Goal: Task Accomplishment & Management: Use online tool/utility

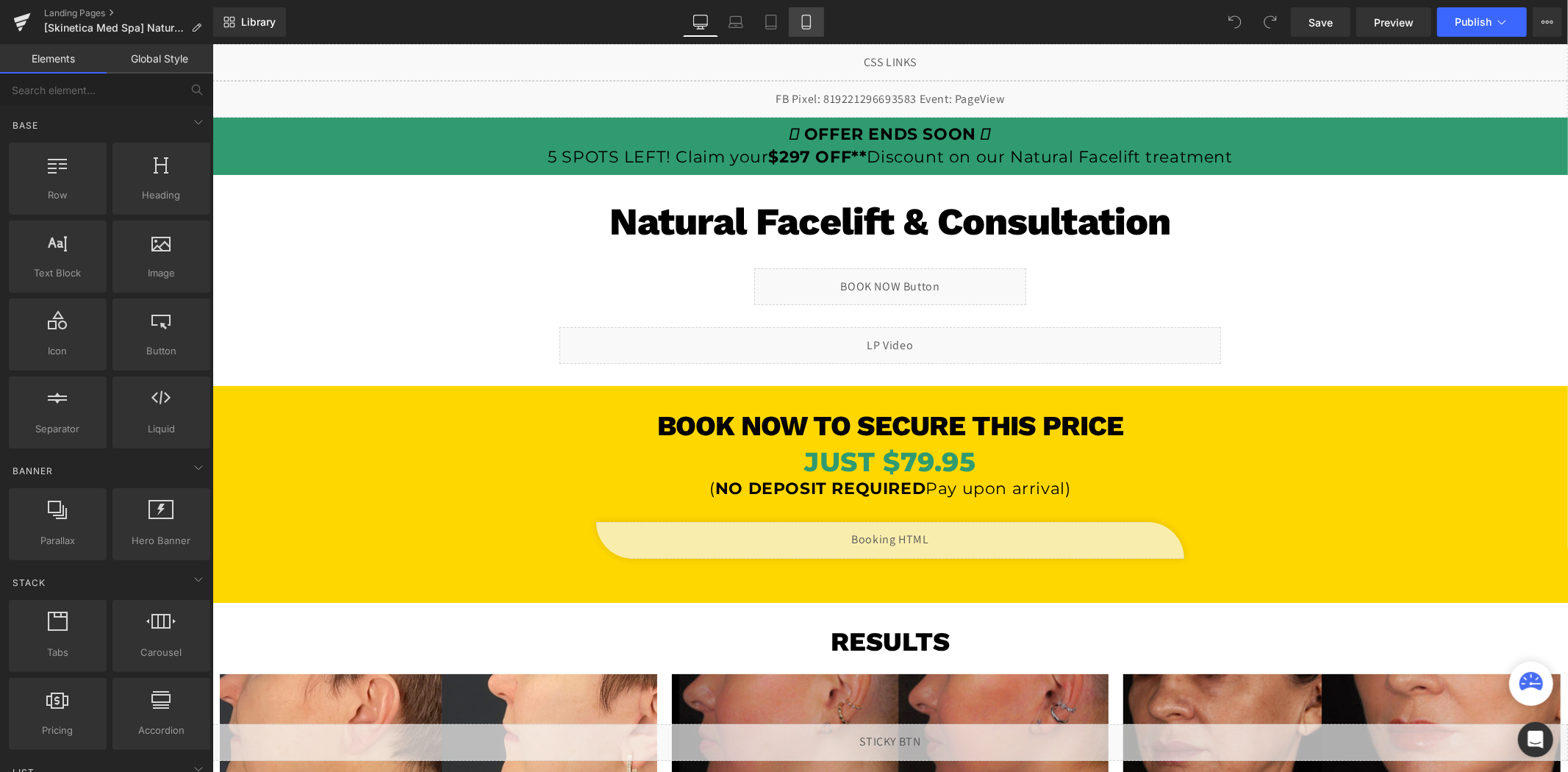
click at [805, 27] on icon at bounding box center [806, 22] width 15 height 15
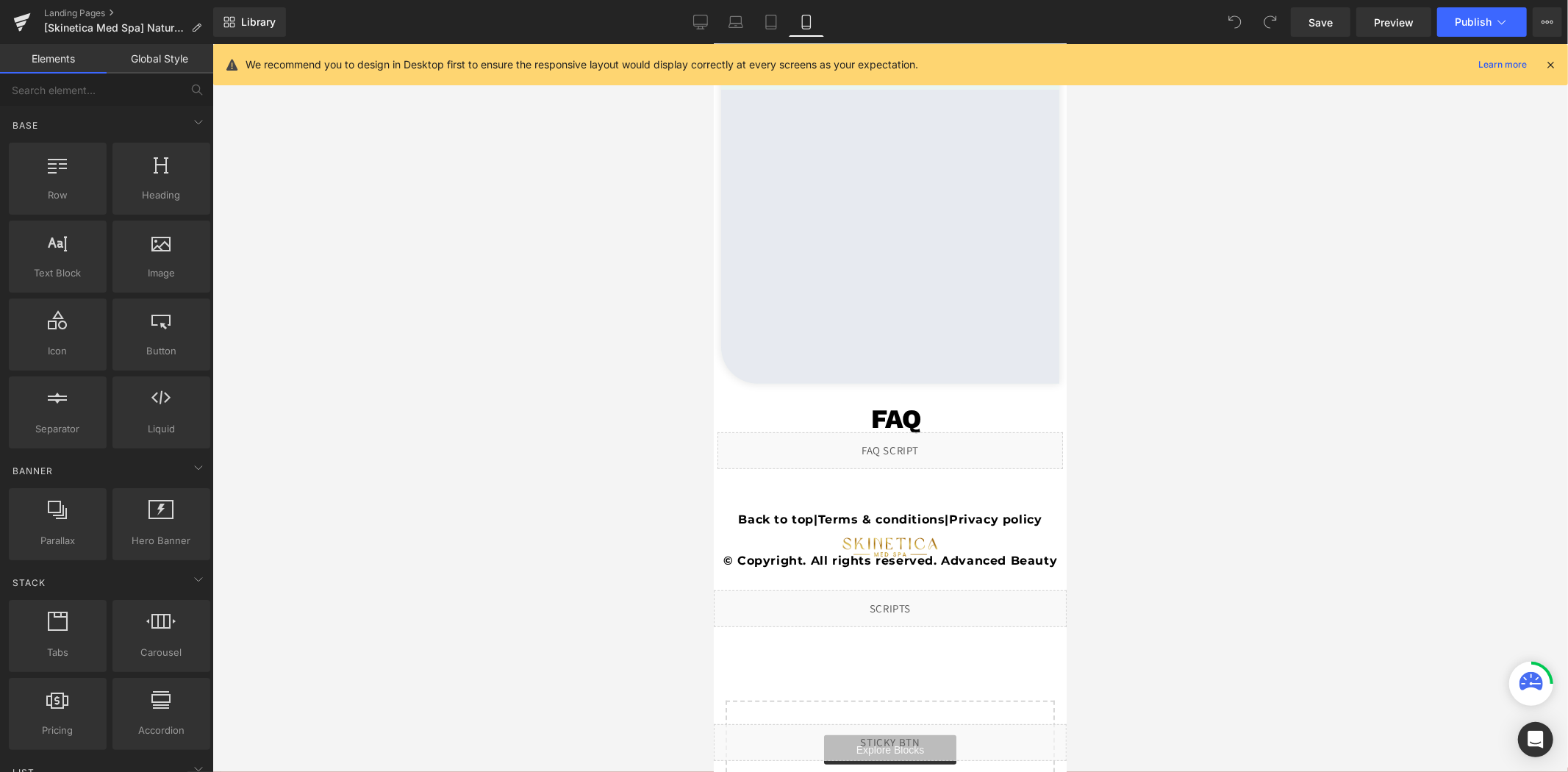
scroll to position [5120, 0]
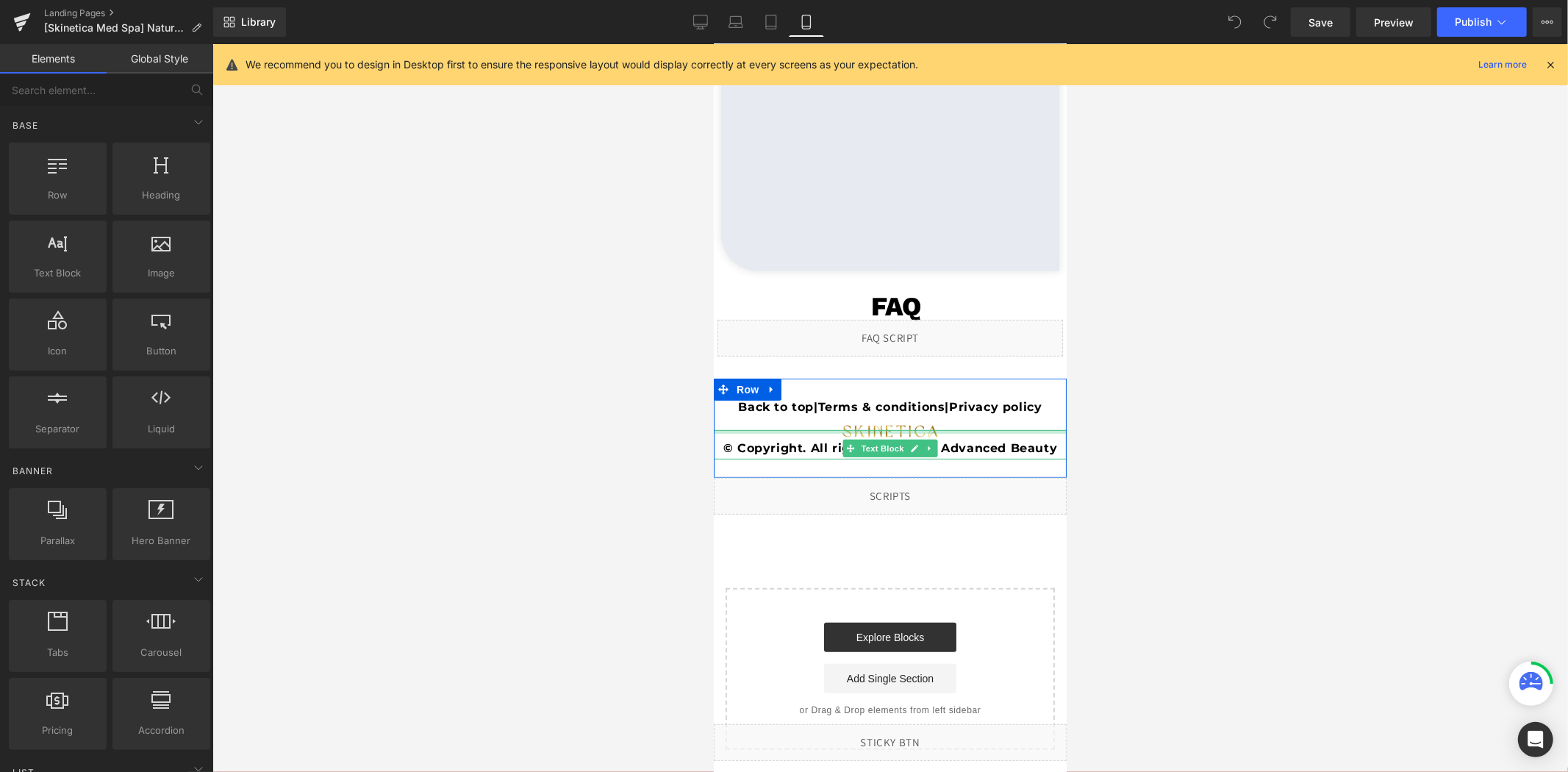
click at [880, 431] on div "© Copyright. All rights reserved. Advanced Beauty Text Block" at bounding box center [889, 444] width 353 height 29
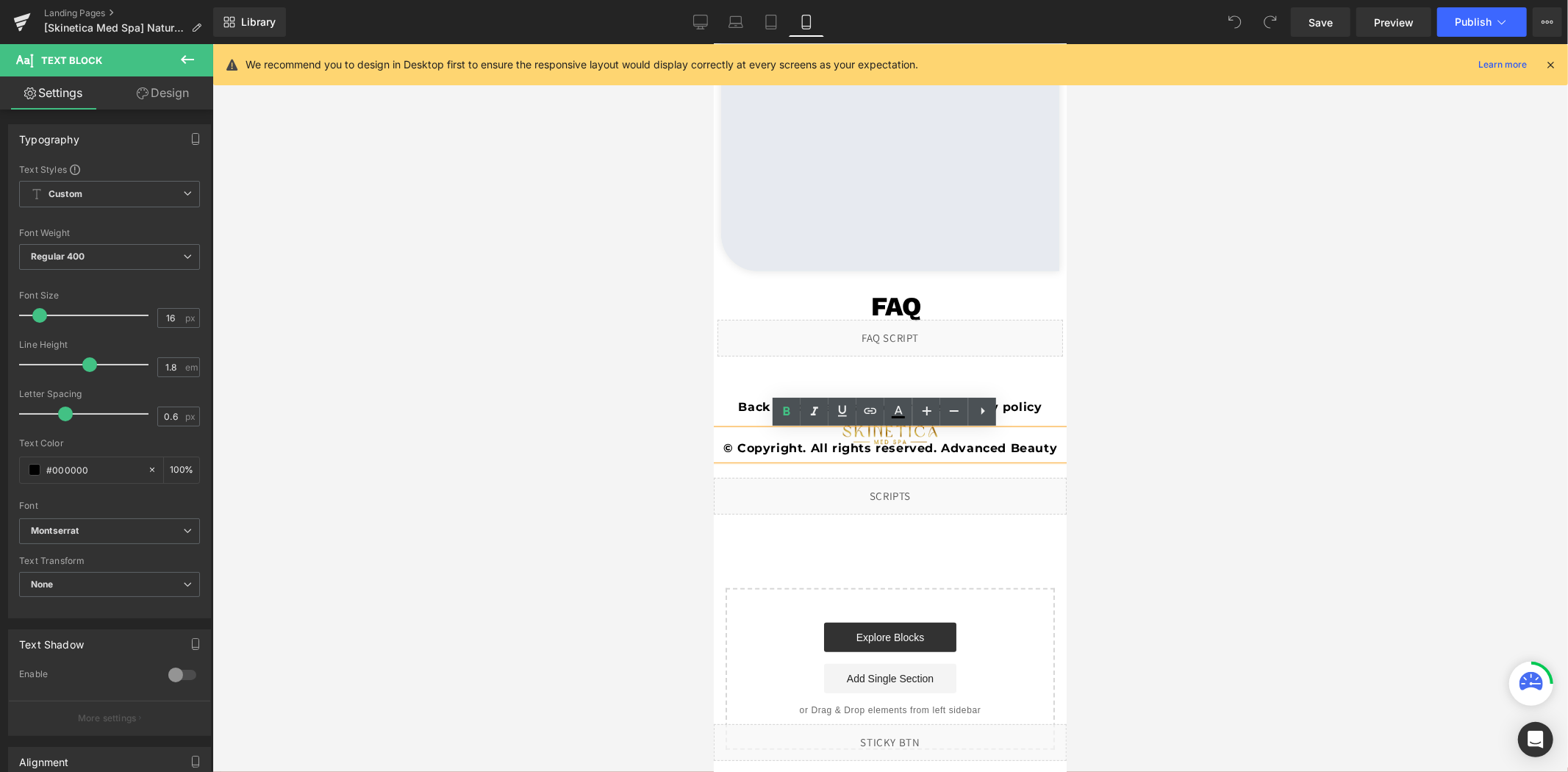
click at [644, 426] on div at bounding box center [890, 408] width 1356 height 728
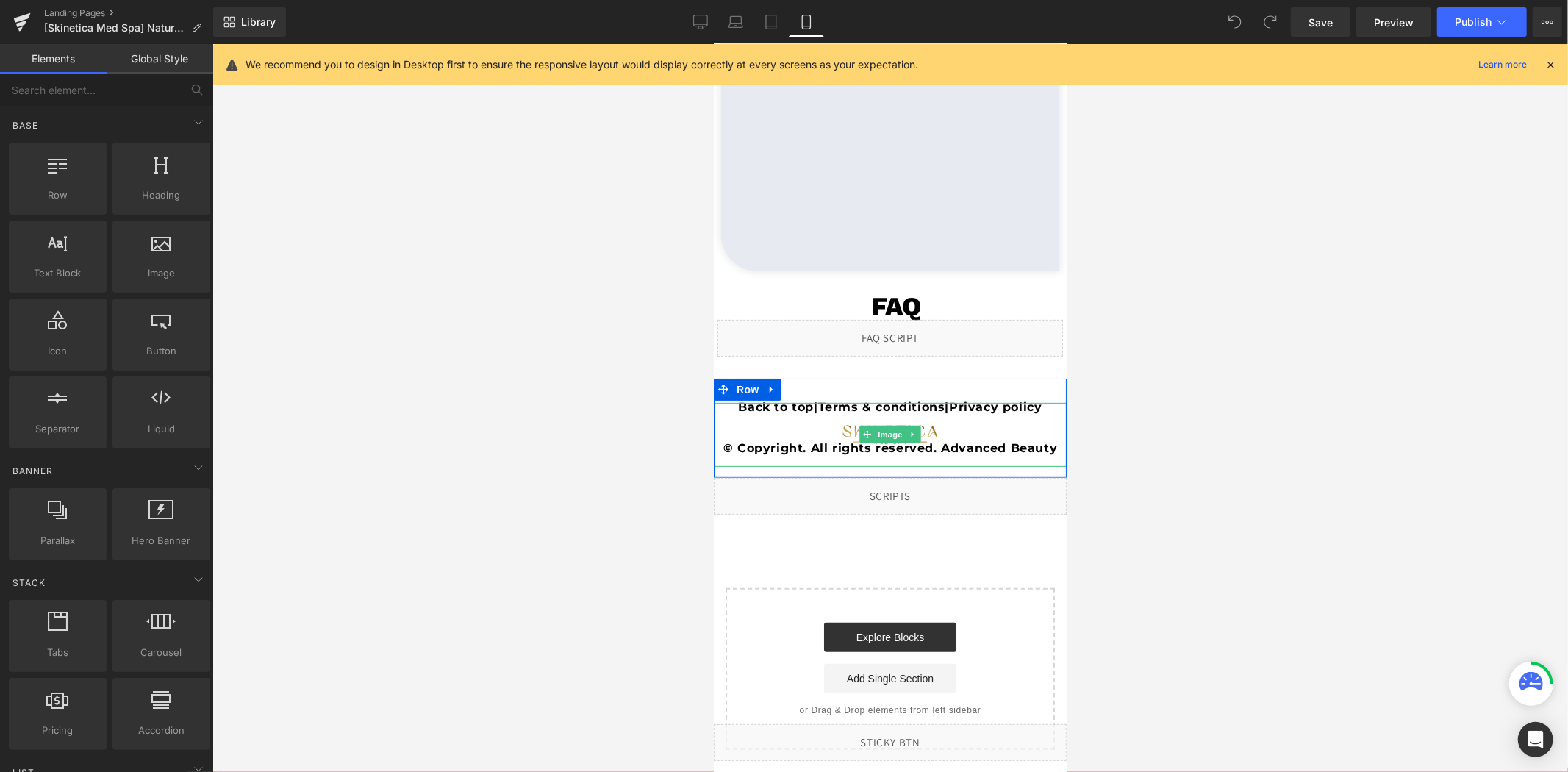
click at [887, 424] on img at bounding box center [889, 434] width 106 height 64
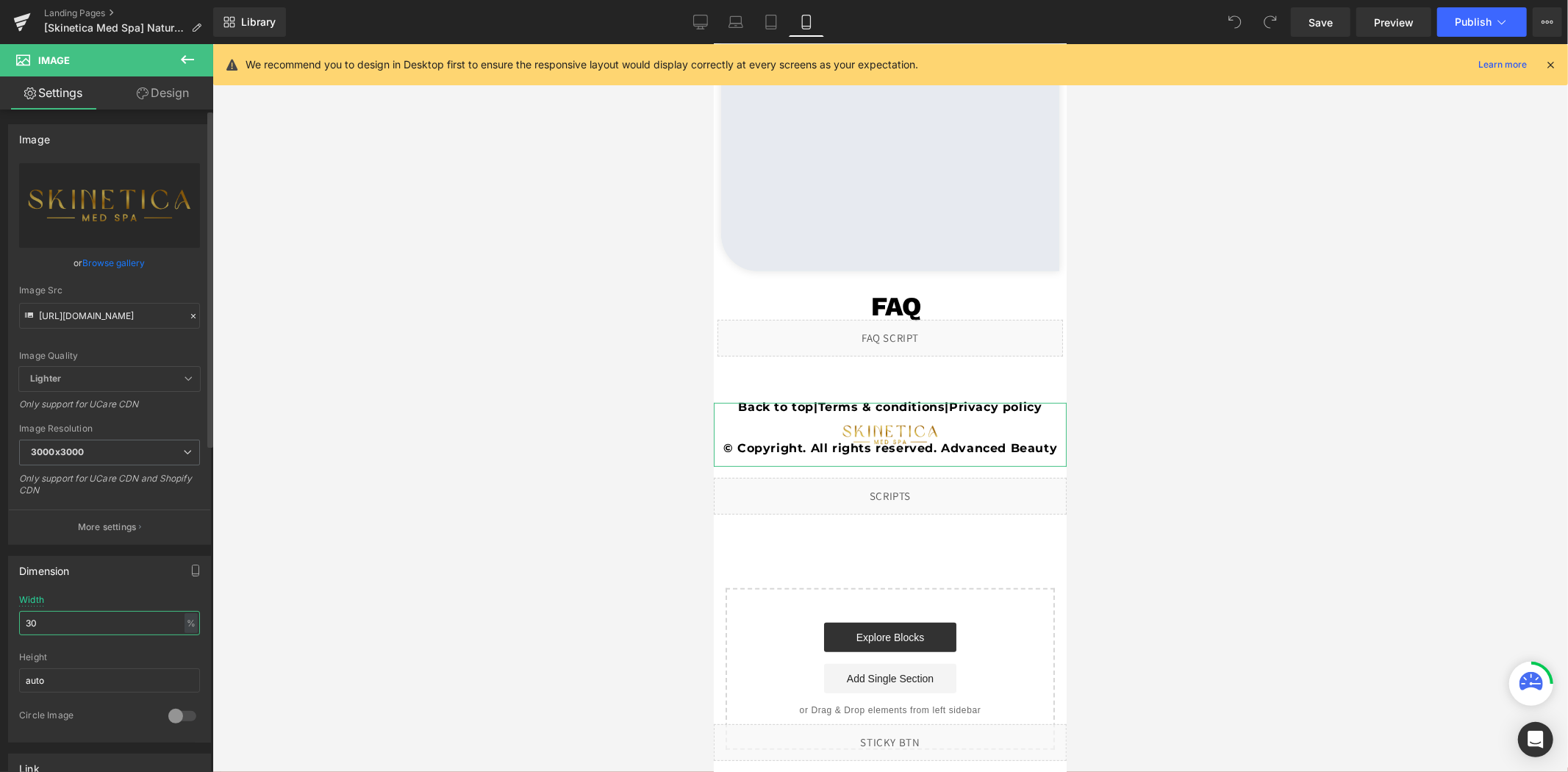
click at [82, 629] on input "30" at bounding box center [110, 623] width 181 height 24
type input "3"
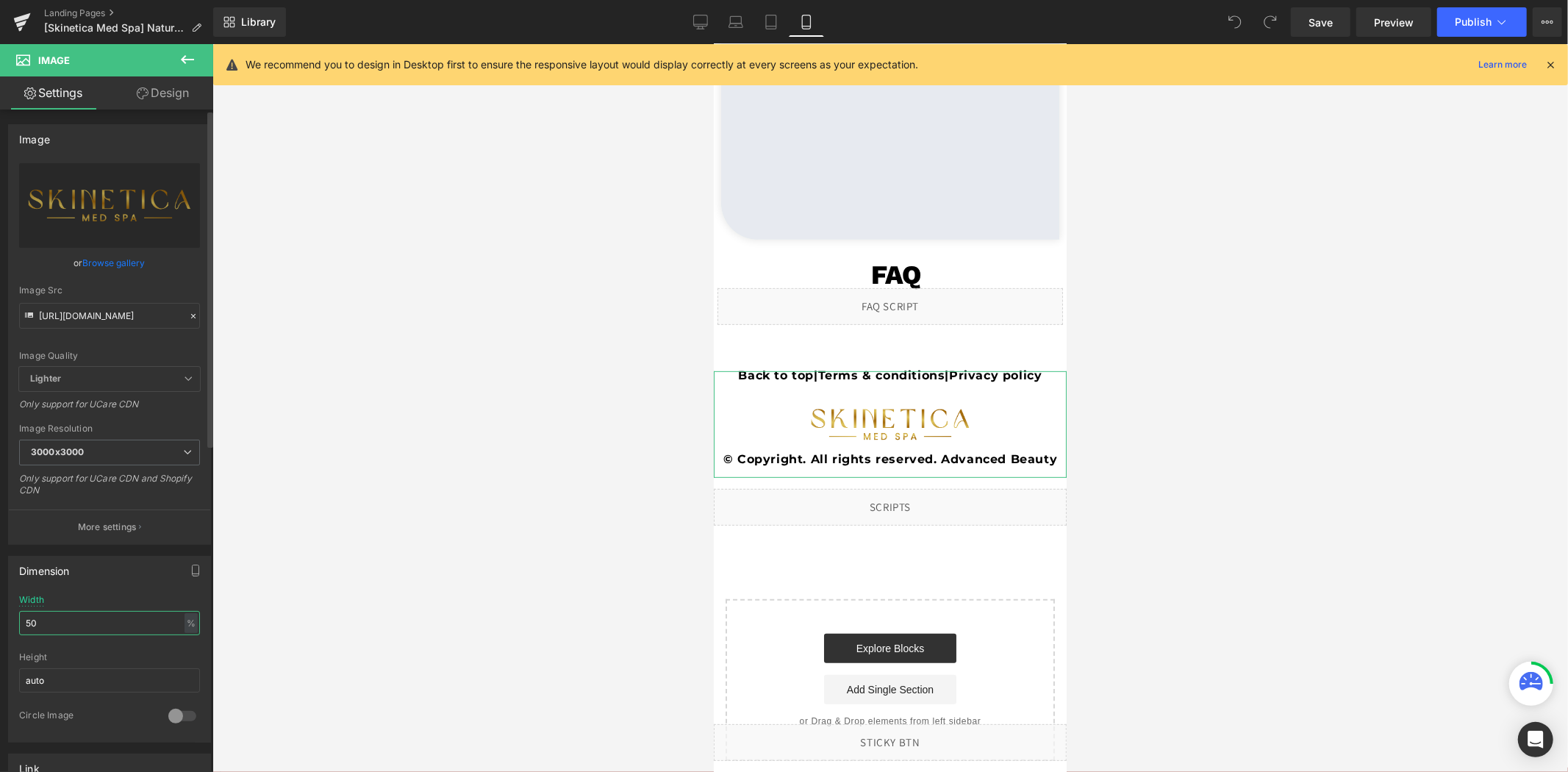
type input "5"
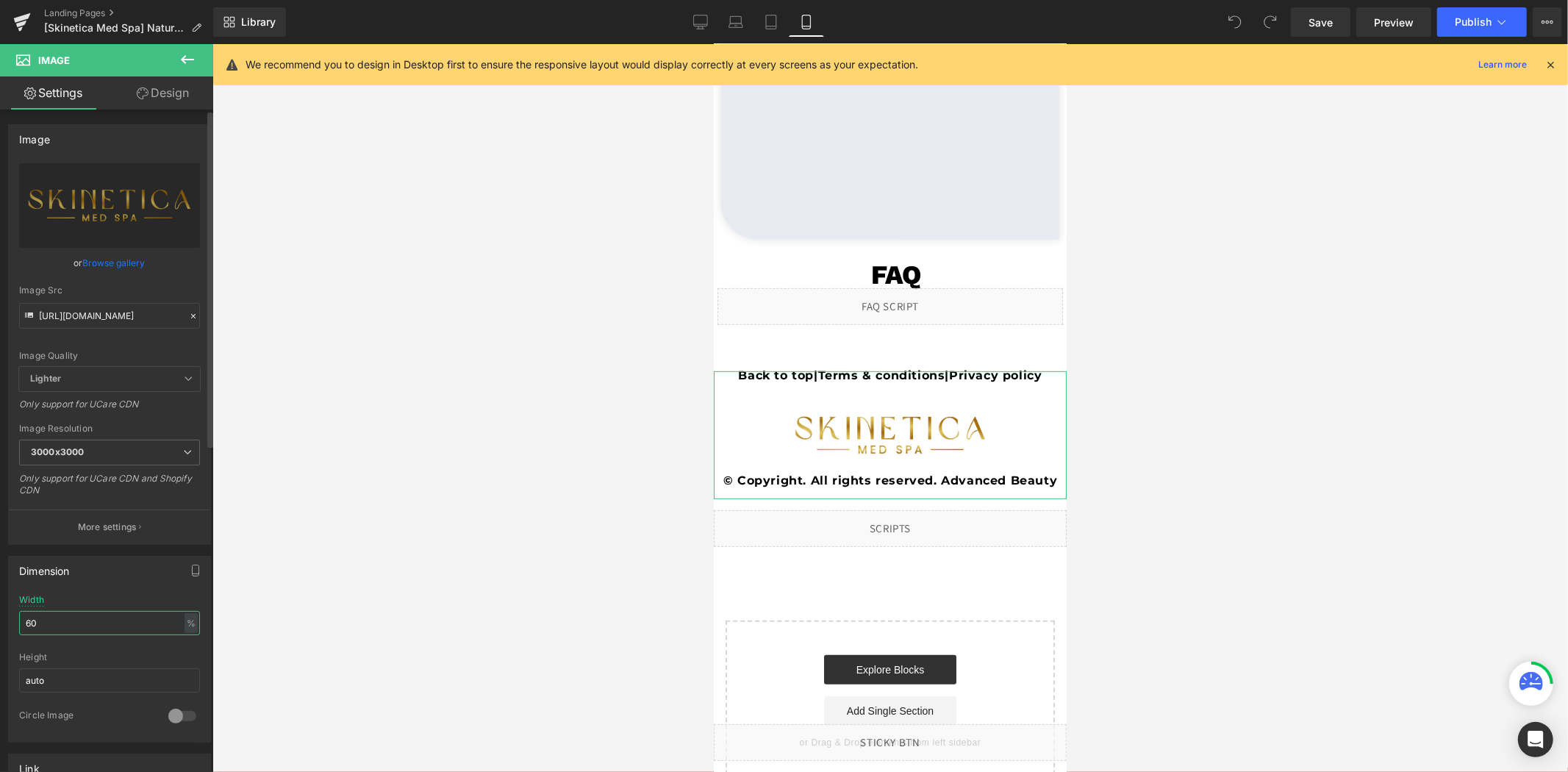
type input "6"
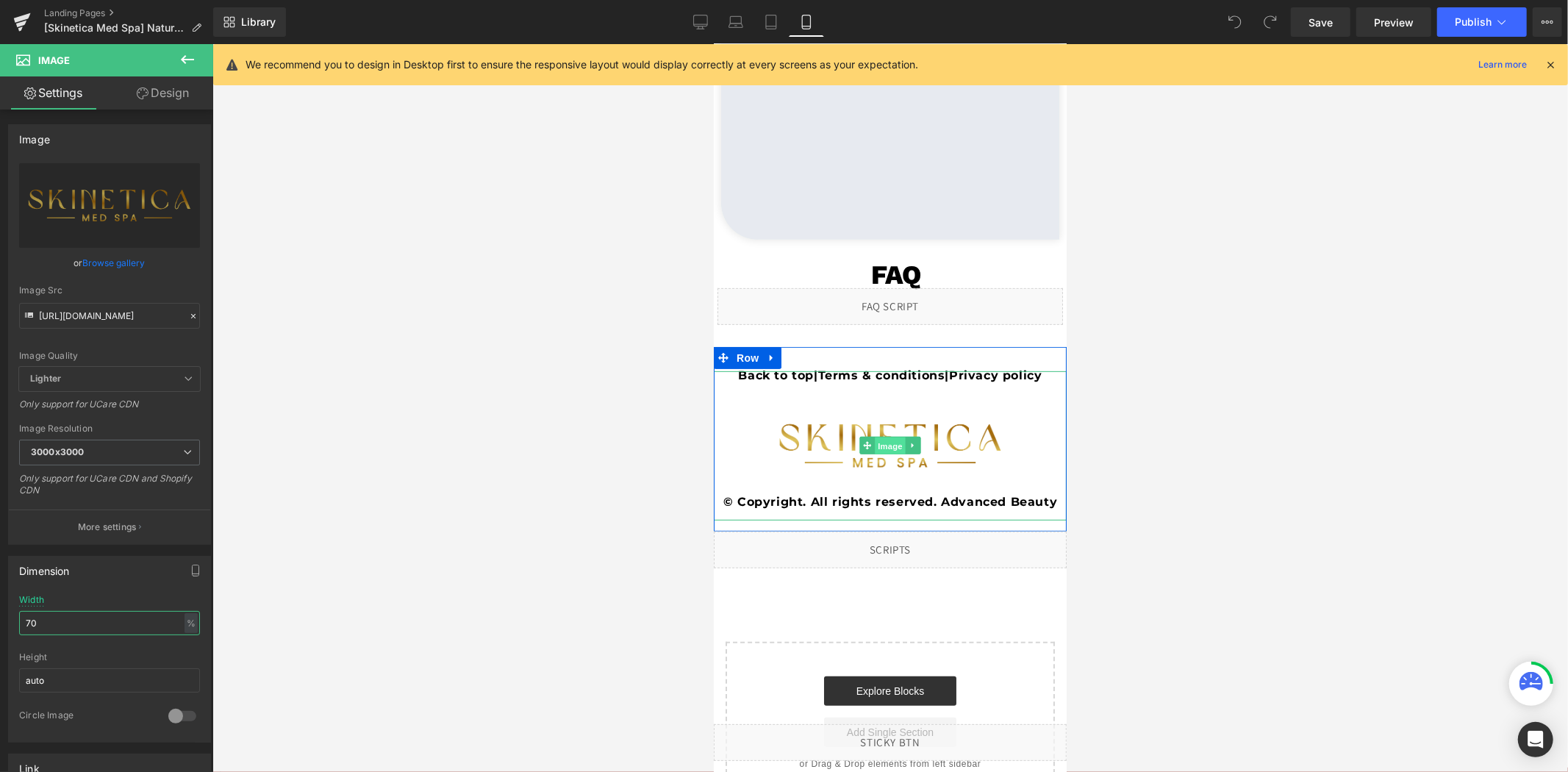
click at [883, 455] on span "Image" at bounding box center [889, 446] width 31 height 18
type input "70"
click at [704, 26] on icon at bounding box center [700, 20] width 14 height 11
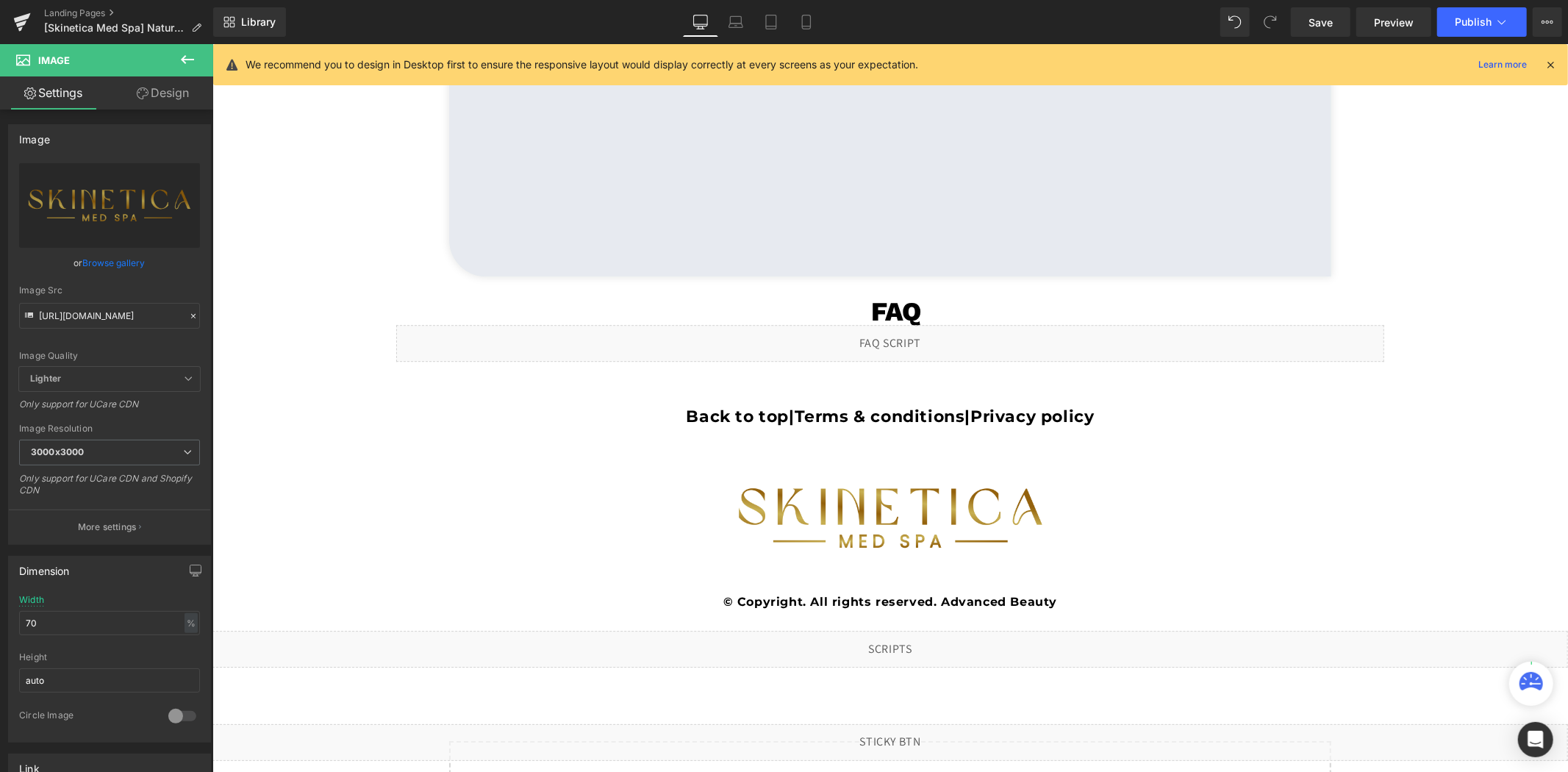
scroll to position [3410, 0]
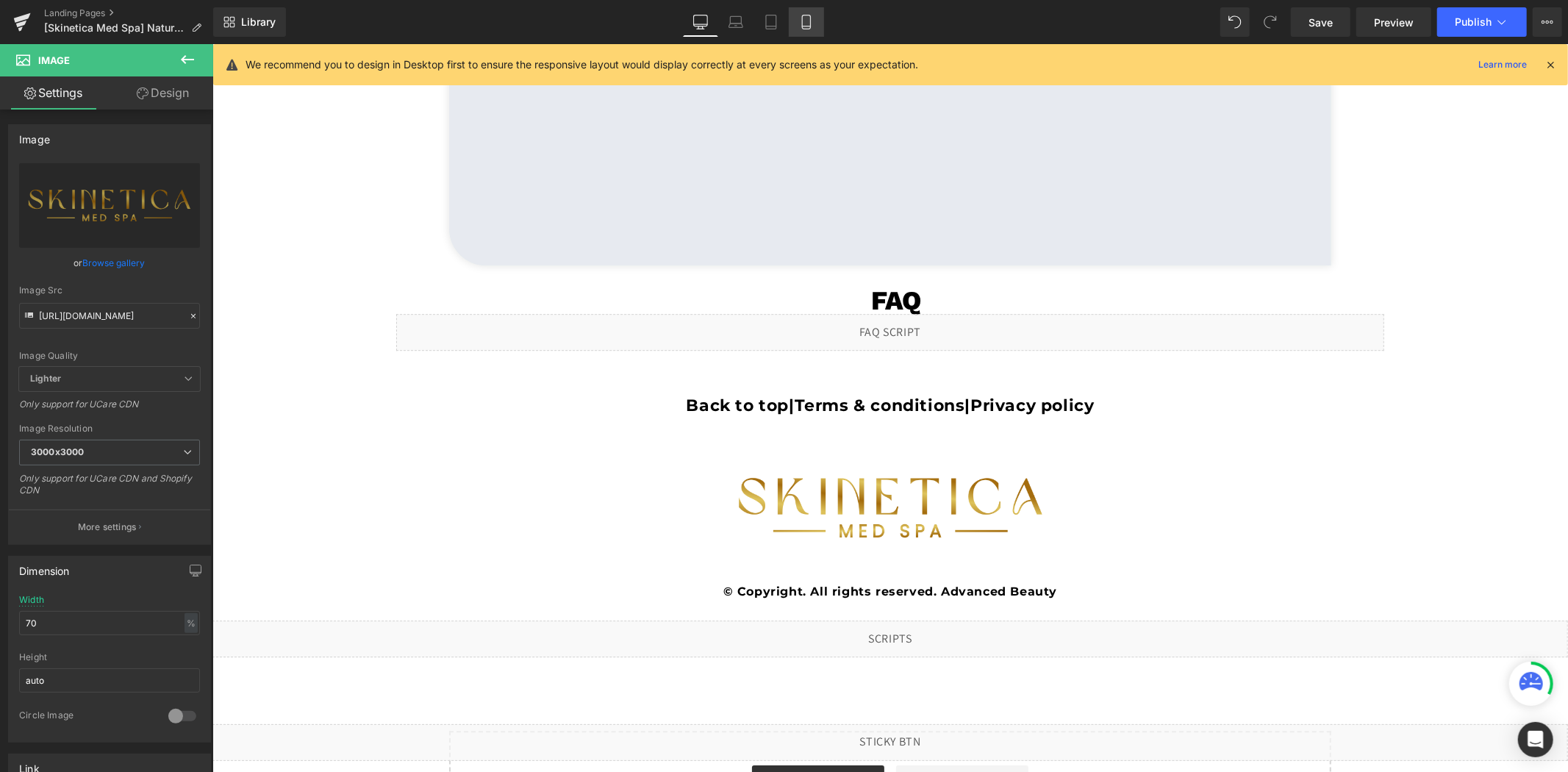
click at [799, 19] on icon at bounding box center [806, 22] width 15 height 15
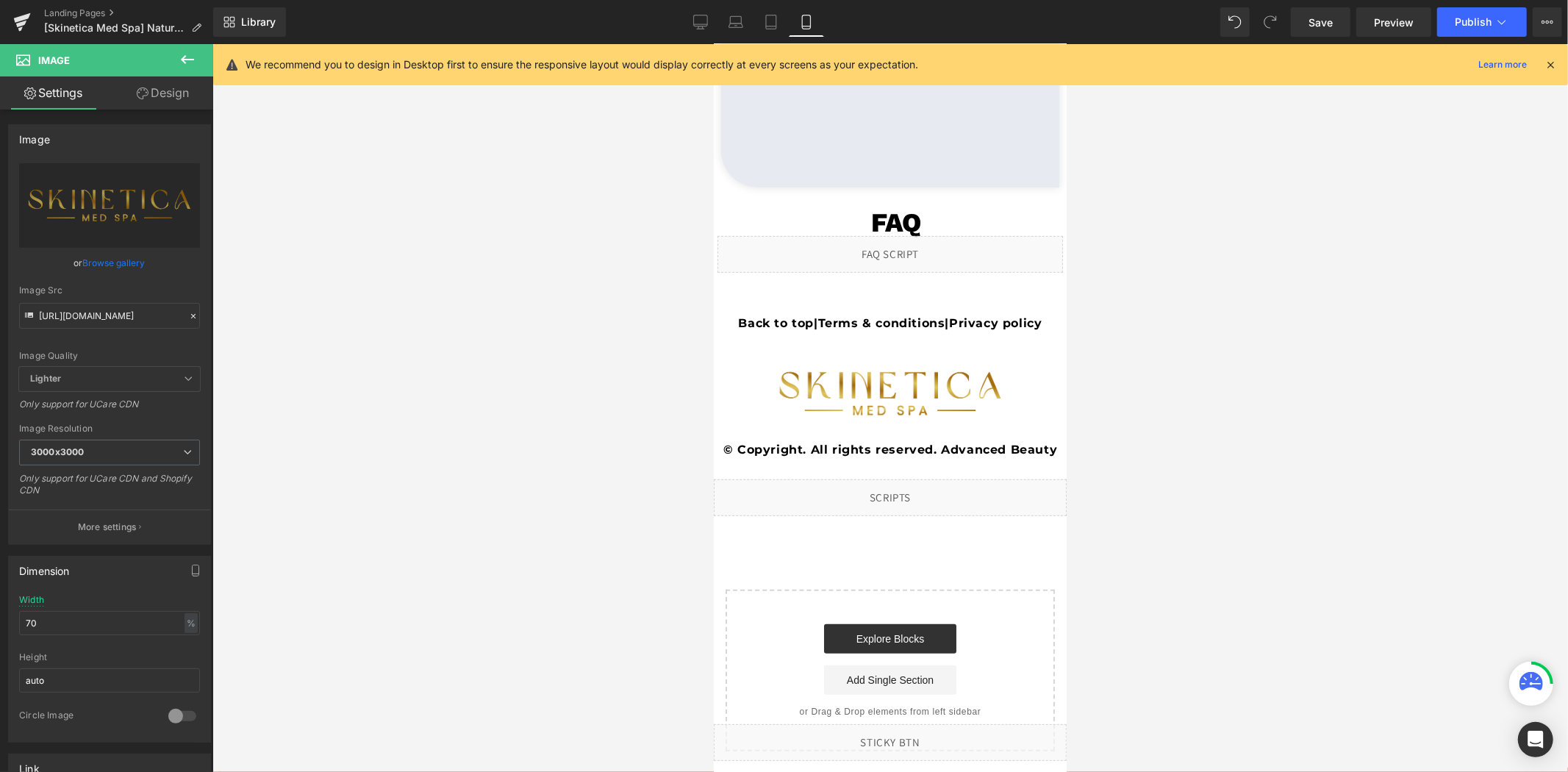
scroll to position [5141, 0]
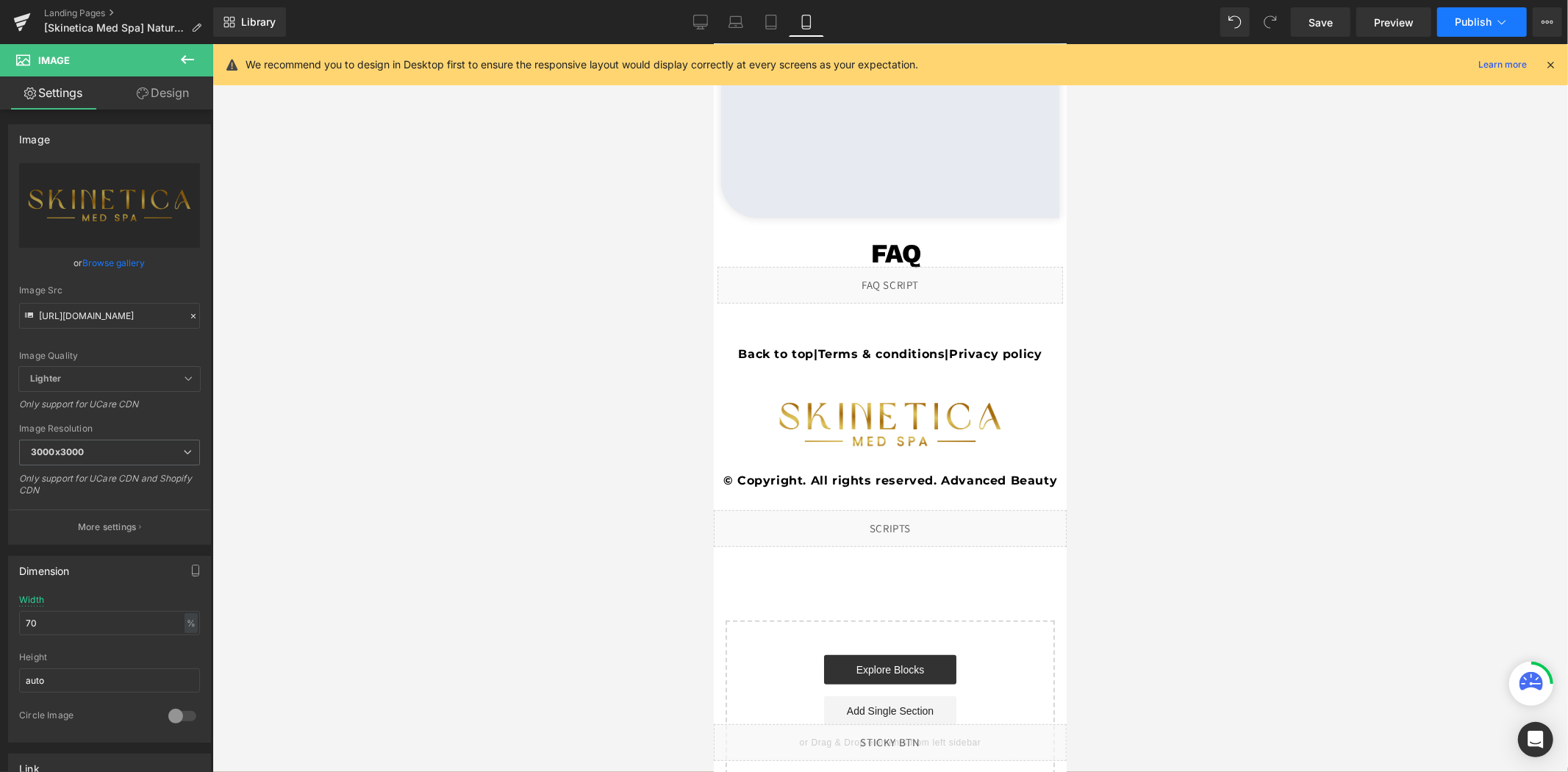
click at [1479, 24] on span "Publish" at bounding box center [1473, 21] width 37 height 11
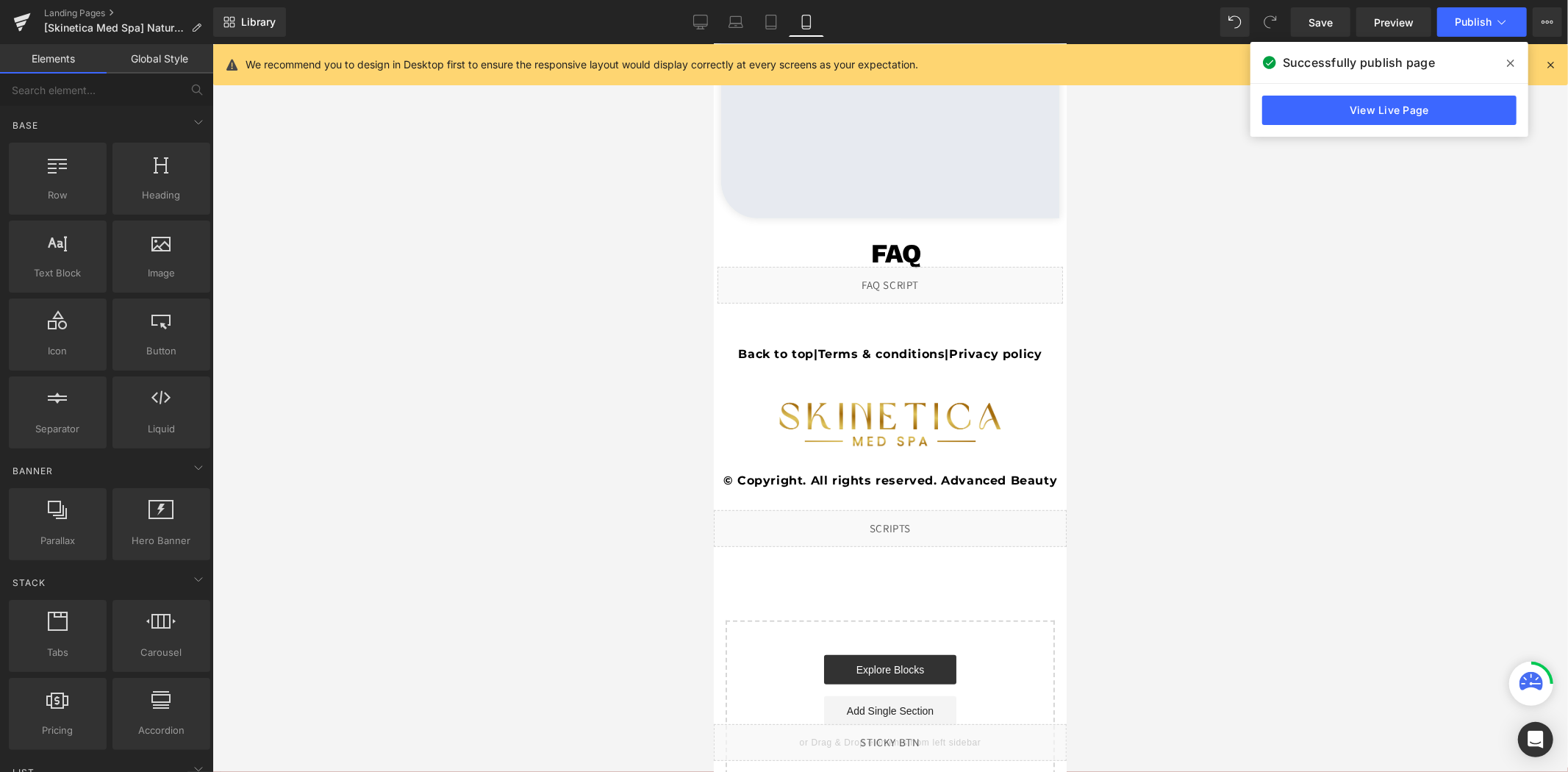
click at [339, 670] on div at bounding box center [890, 408] width 1356 height 728
click at [872, 348] on div at bounding box center [889, 345] width 353 height 4
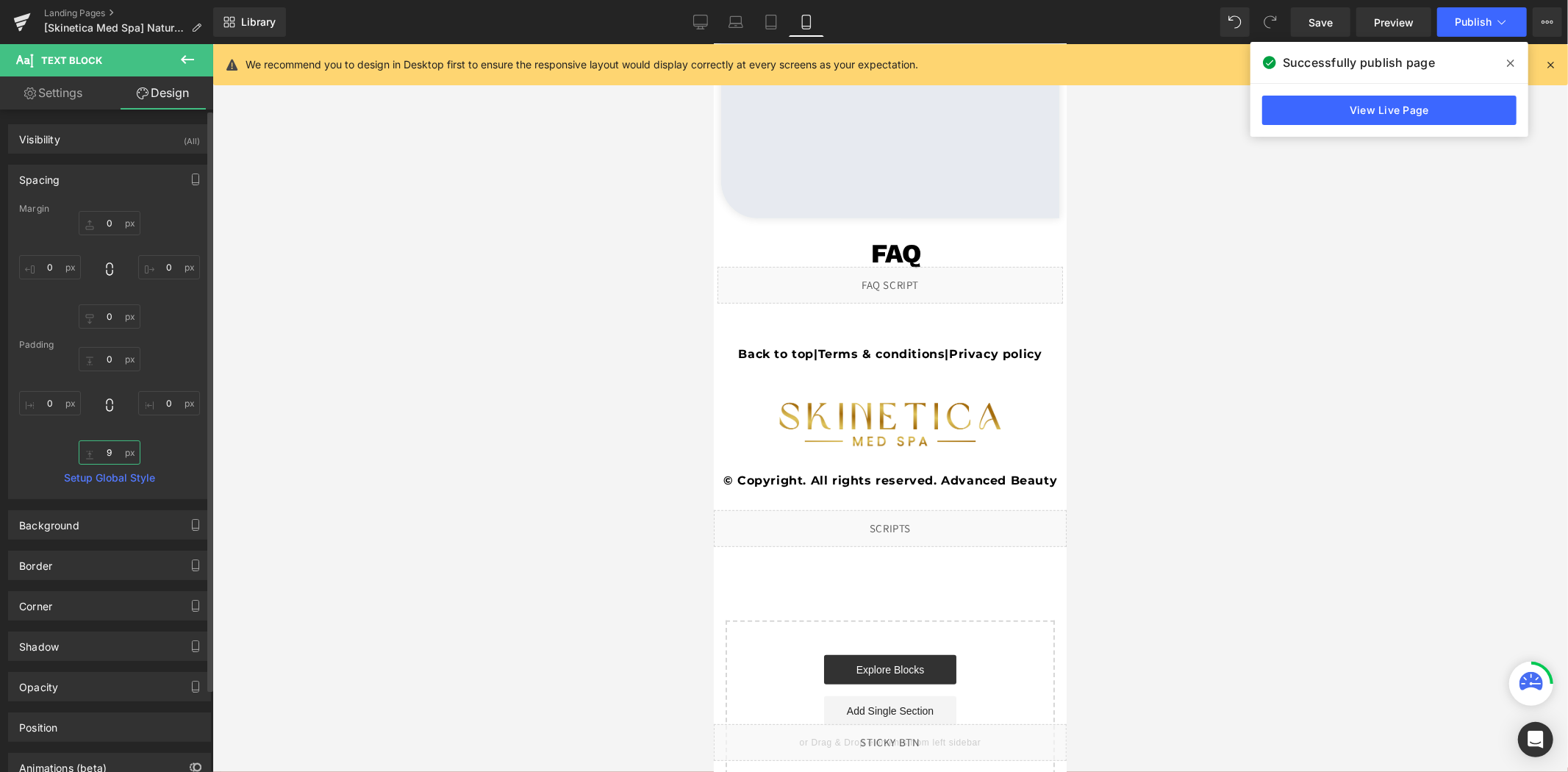
click at [112, 454] on input "text" at bounding box center [110, 452] width 62 height 24
type input "9"
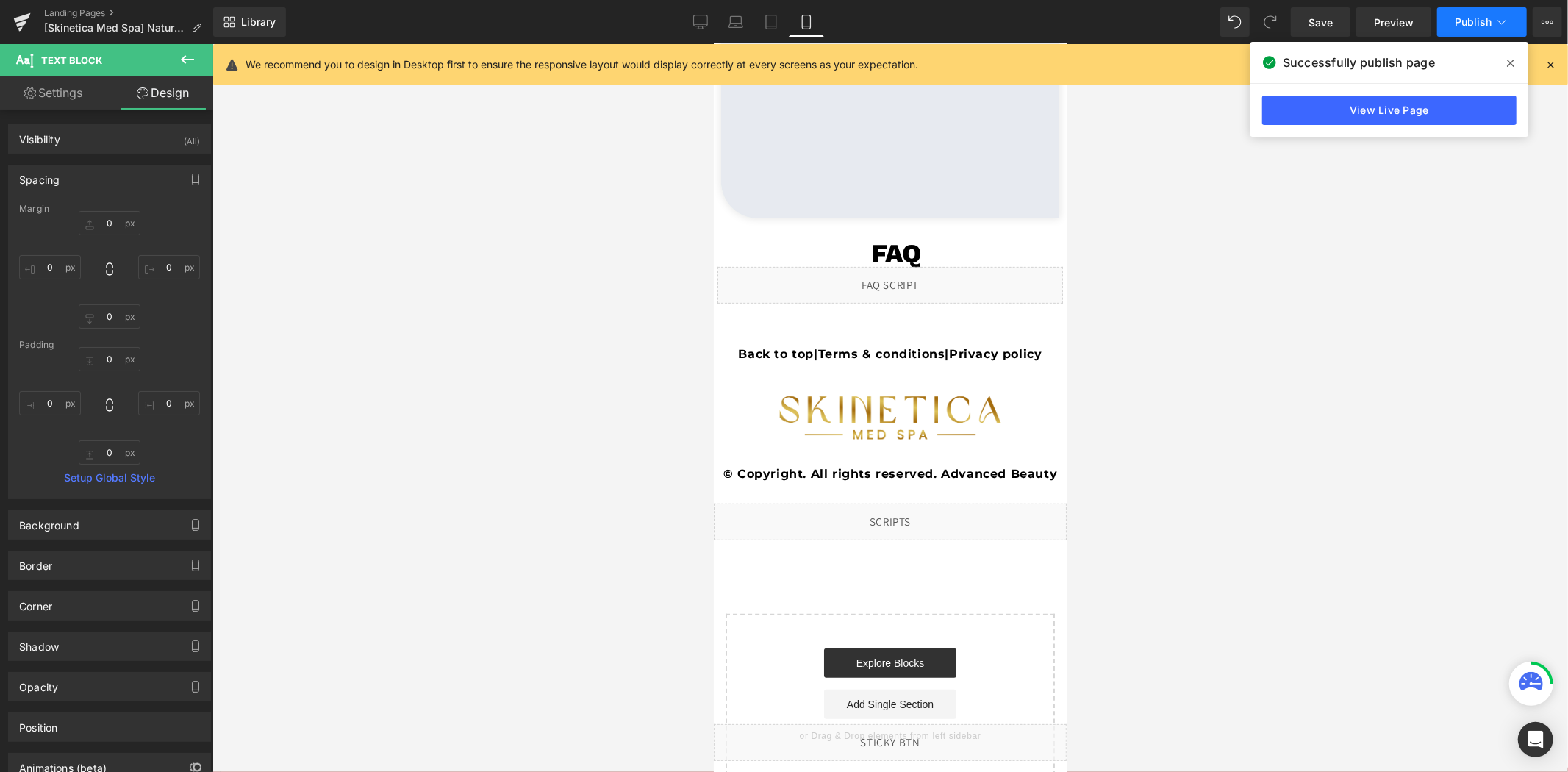
click at [1491, 27] on button "Publish" at bounding box center [1481, 21] width 89 height 29
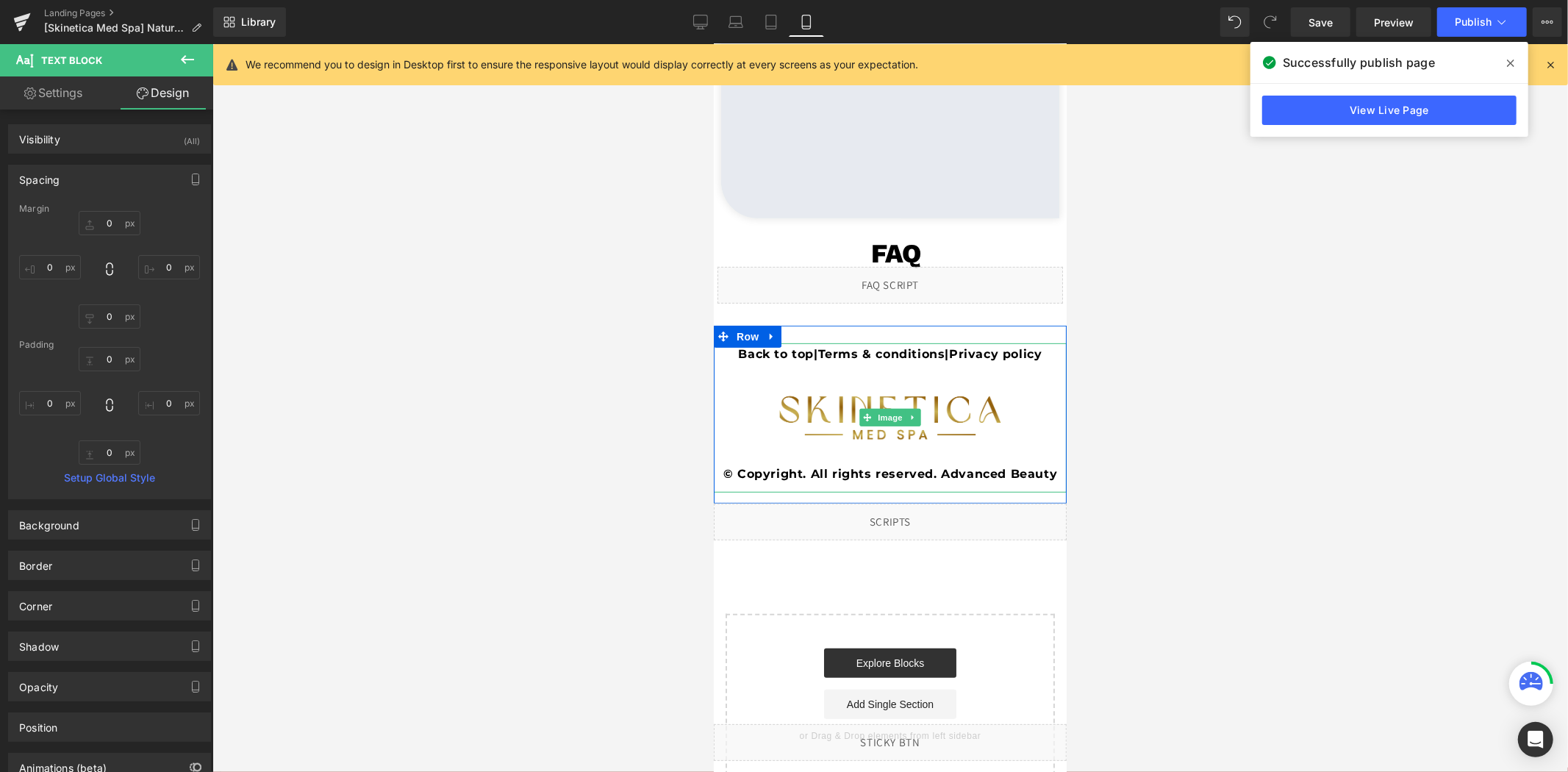
scroll to position [4651, 0]
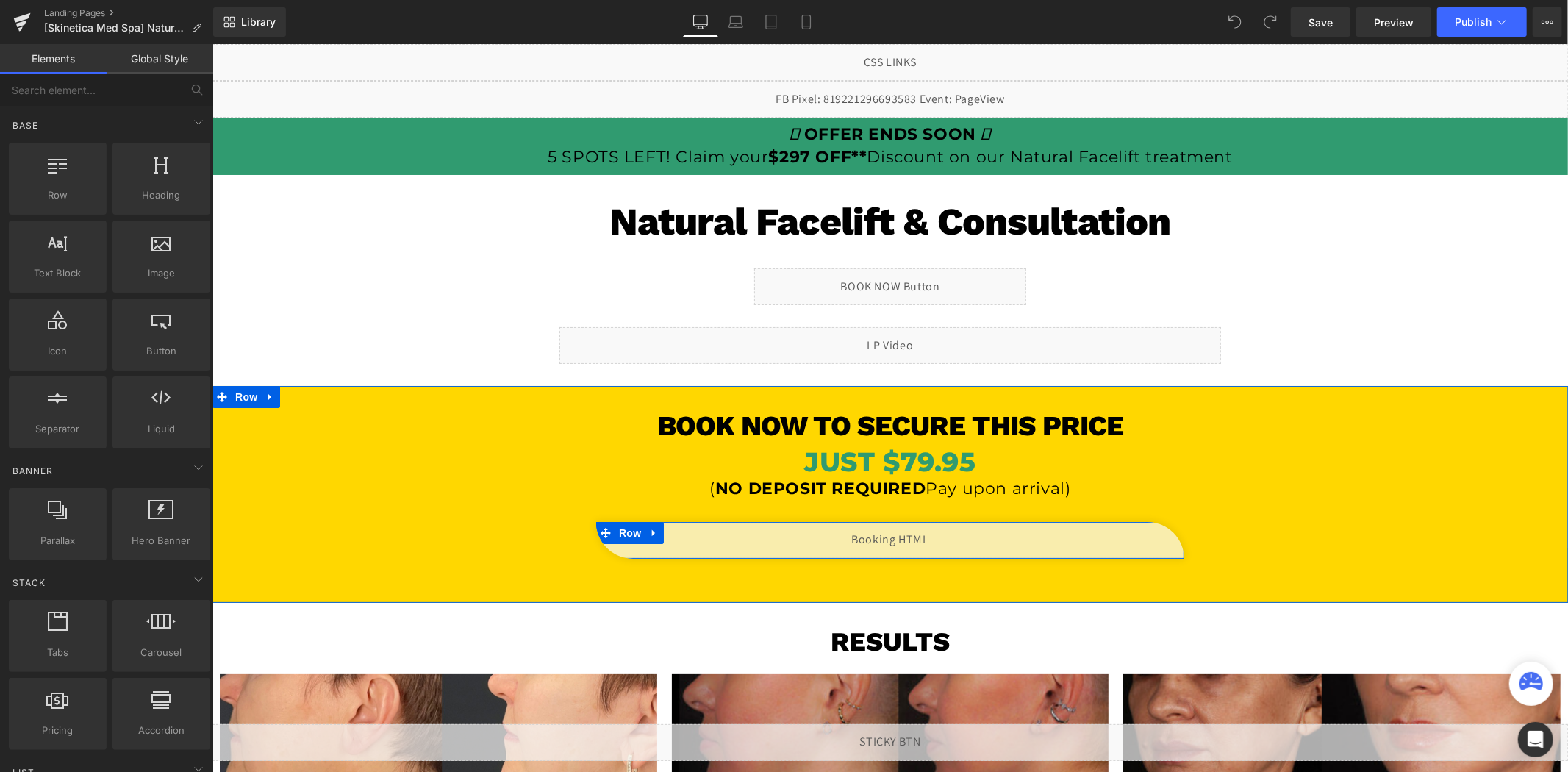
click at [901, 531] on div "Liquid" at bounding box center [889, 540] width 588 height 37
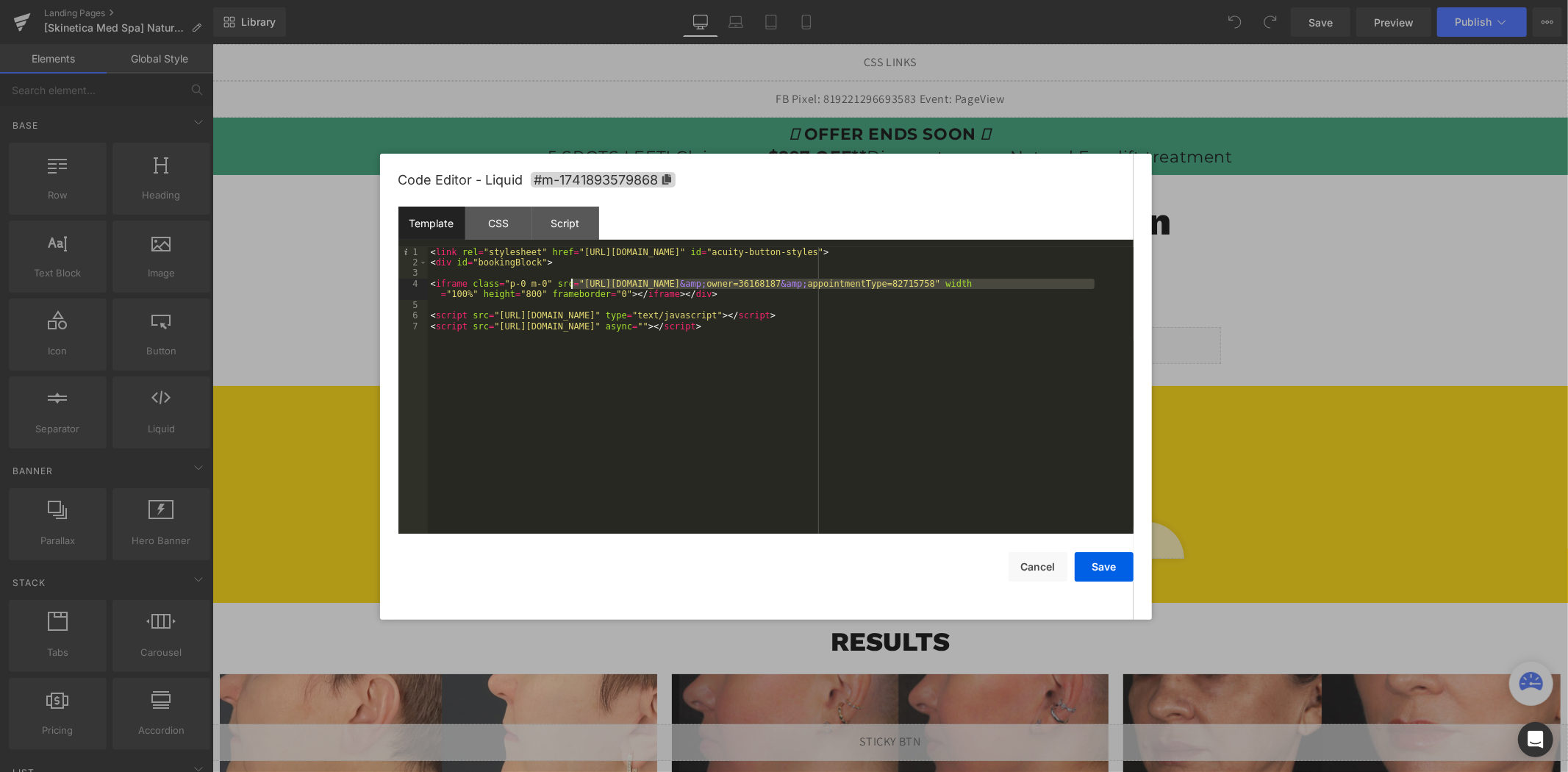
drag, startPoint x: 1092, startPoint y: 285, endPoint x: 572, endPoint y: 282, distance: 520.0
click at [572, 282] on div "< link rel = "stylesheet" href = "[URL][DOMAIN_NAME]" id = "acuity-button-style…" at bounding box center [780, 401] width 705 height 308
click at [1112, 569] on button "Save" at bounding box center [1104, 567] width 59 height 29
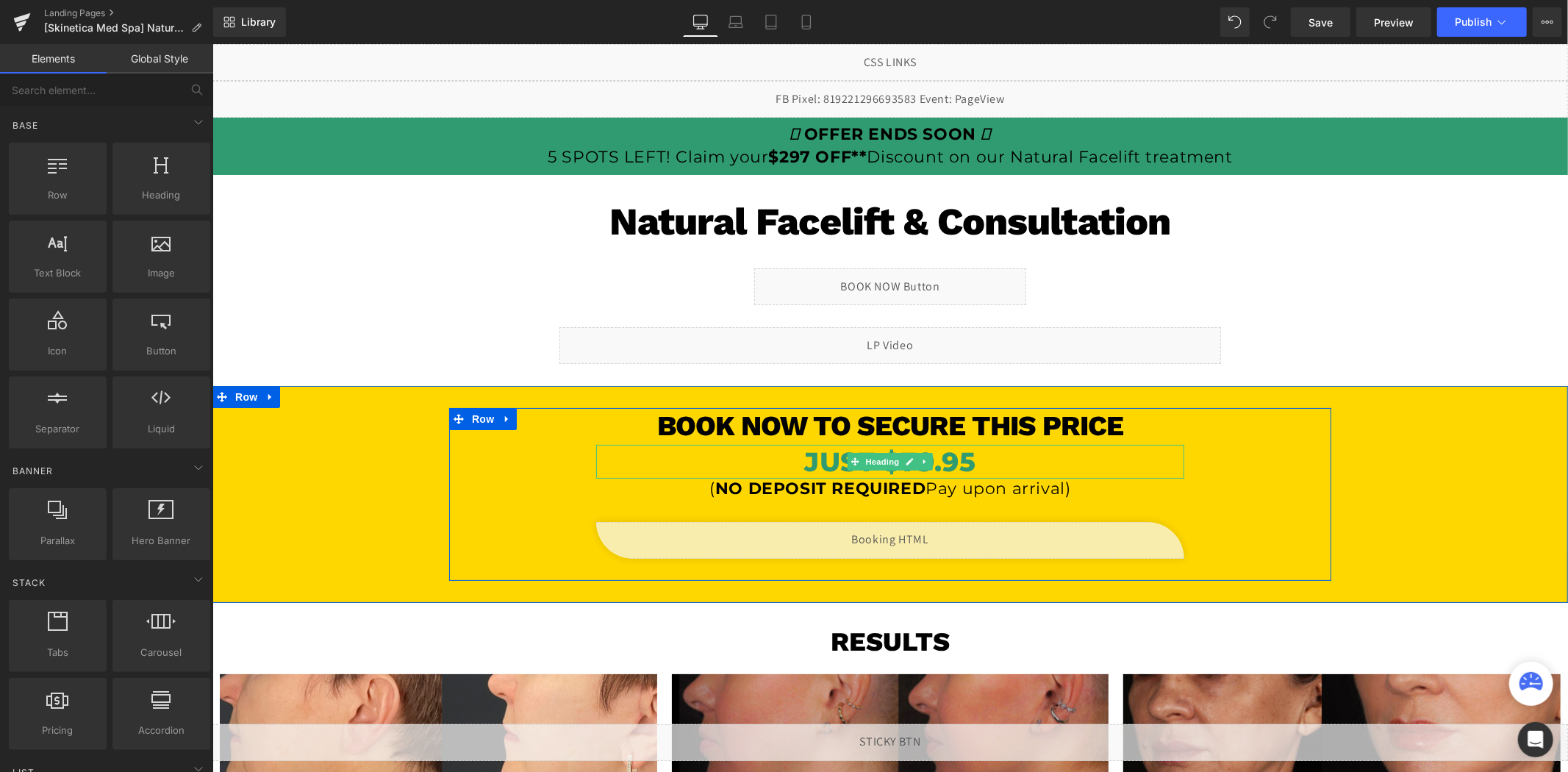
click at [965, 464] on h1 "JUST $79.95" at bounding box center [889, 461] width 588 height 34
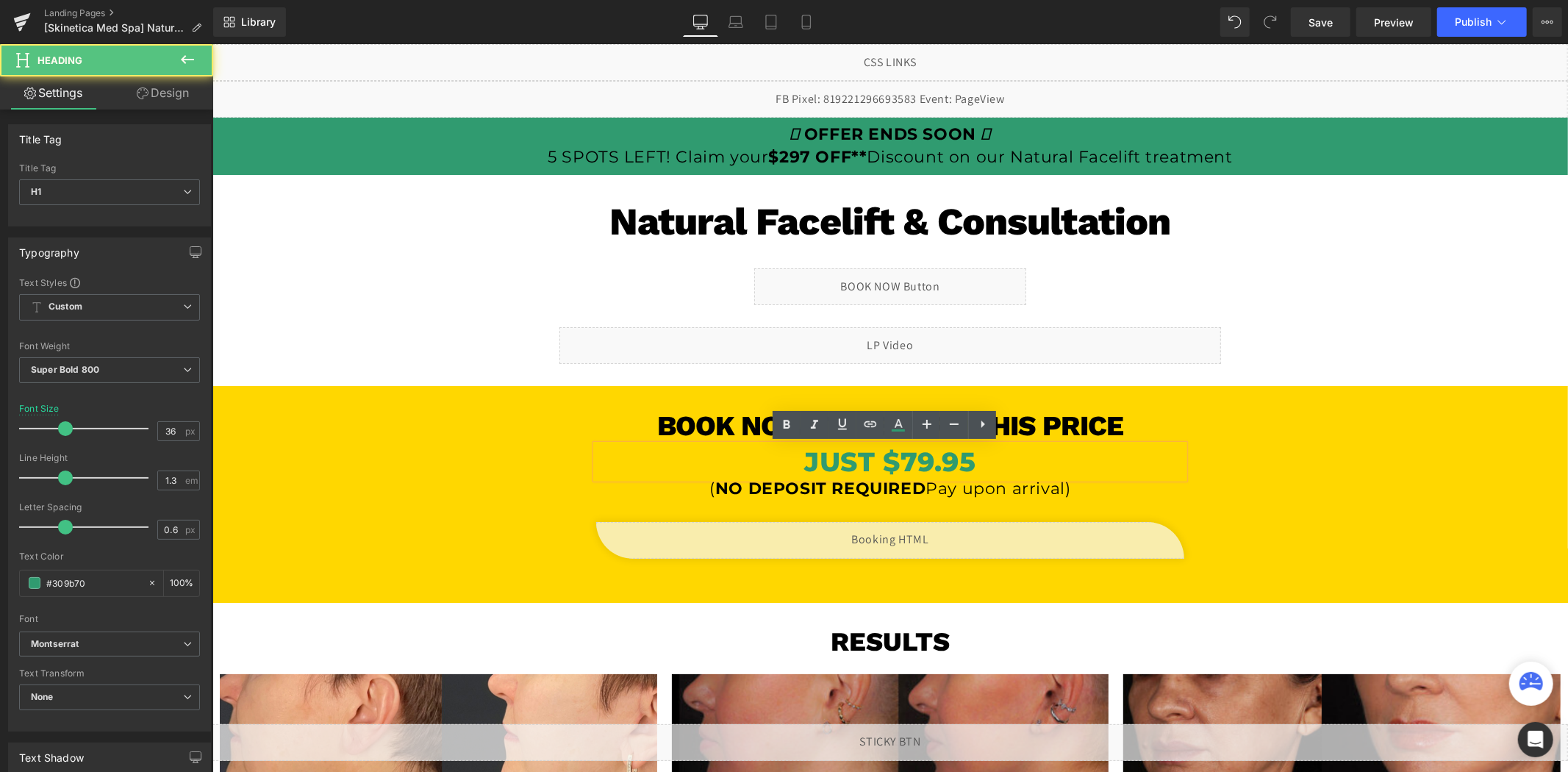
drag, startPoint x: 898, startPoint y: 460, endPoint x: 905, endPoint y: 461, distance: 7.1
click at [899, 460] on h1 "JUST $79.95" at bounding box center [889, 461] width 588 height 34
click at [910, 463] on h1 "JUST $79.95" at bounding box center [889, 461] width 588 height 34
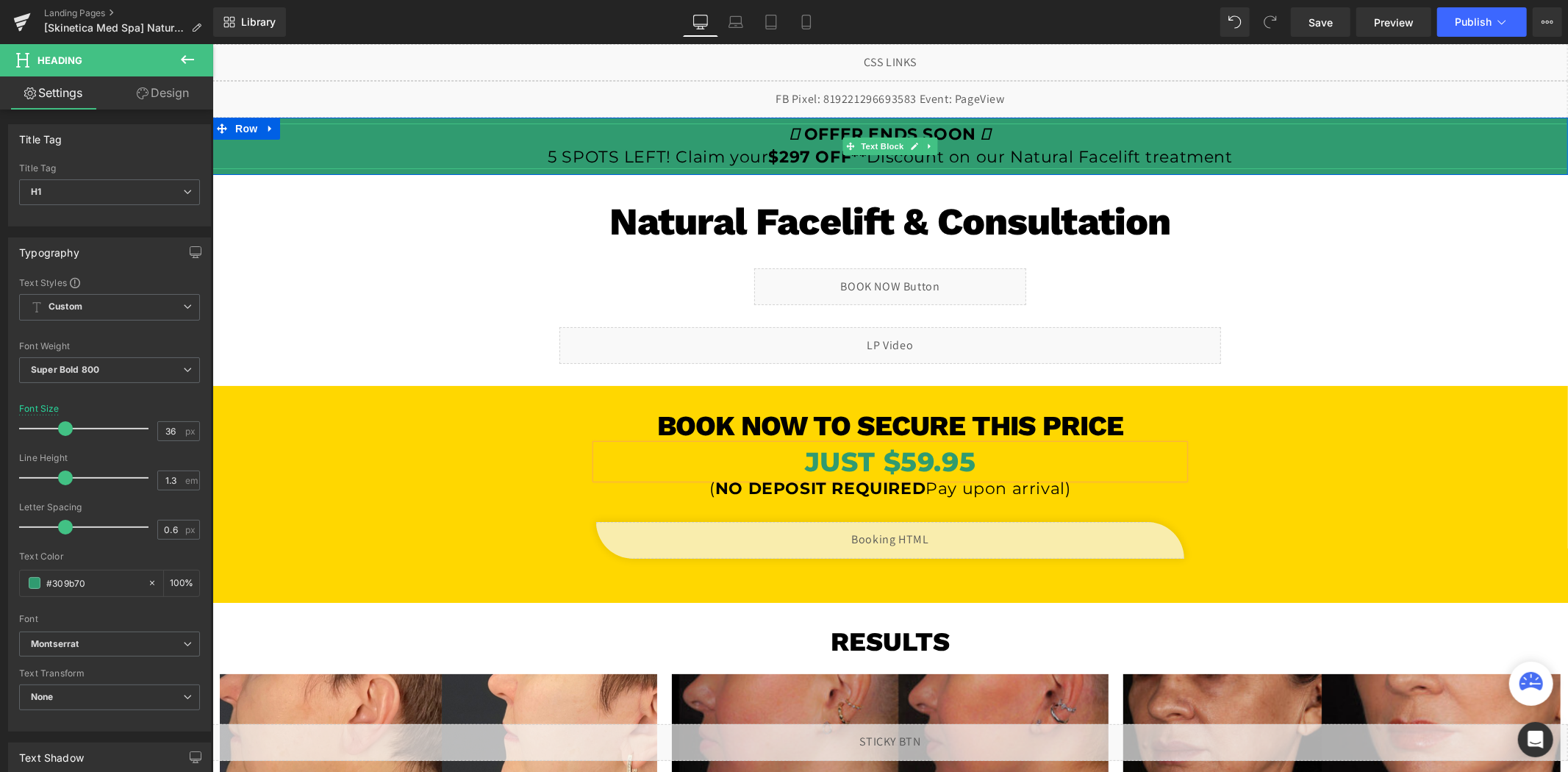
drag, startPoint x: 835, startPoint y: 158, endPoint x: 827, endPoint y: 158, distance: 8.0
click at [834, 158] on strong "$297 OFF**" at bounding box center [817, 157] width 98 height 19
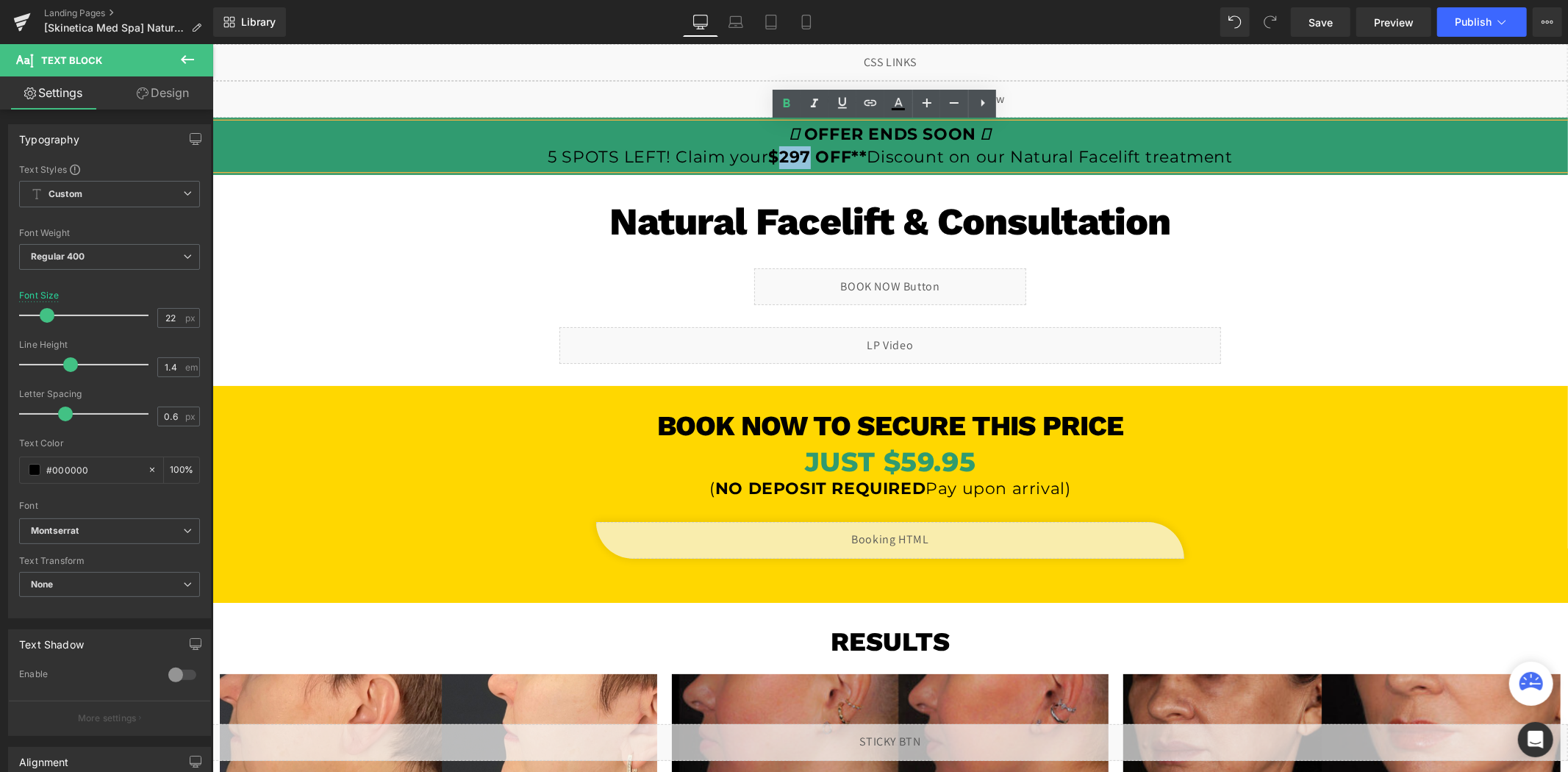
drag, startPoint x: 804, startPoint y: 156, endPoint x: 775, endPoint y: 157, distance: 29.0
click at [775, 157] on strong "$297 OFF**" at bounding box center [817, 157] width 98 height 19
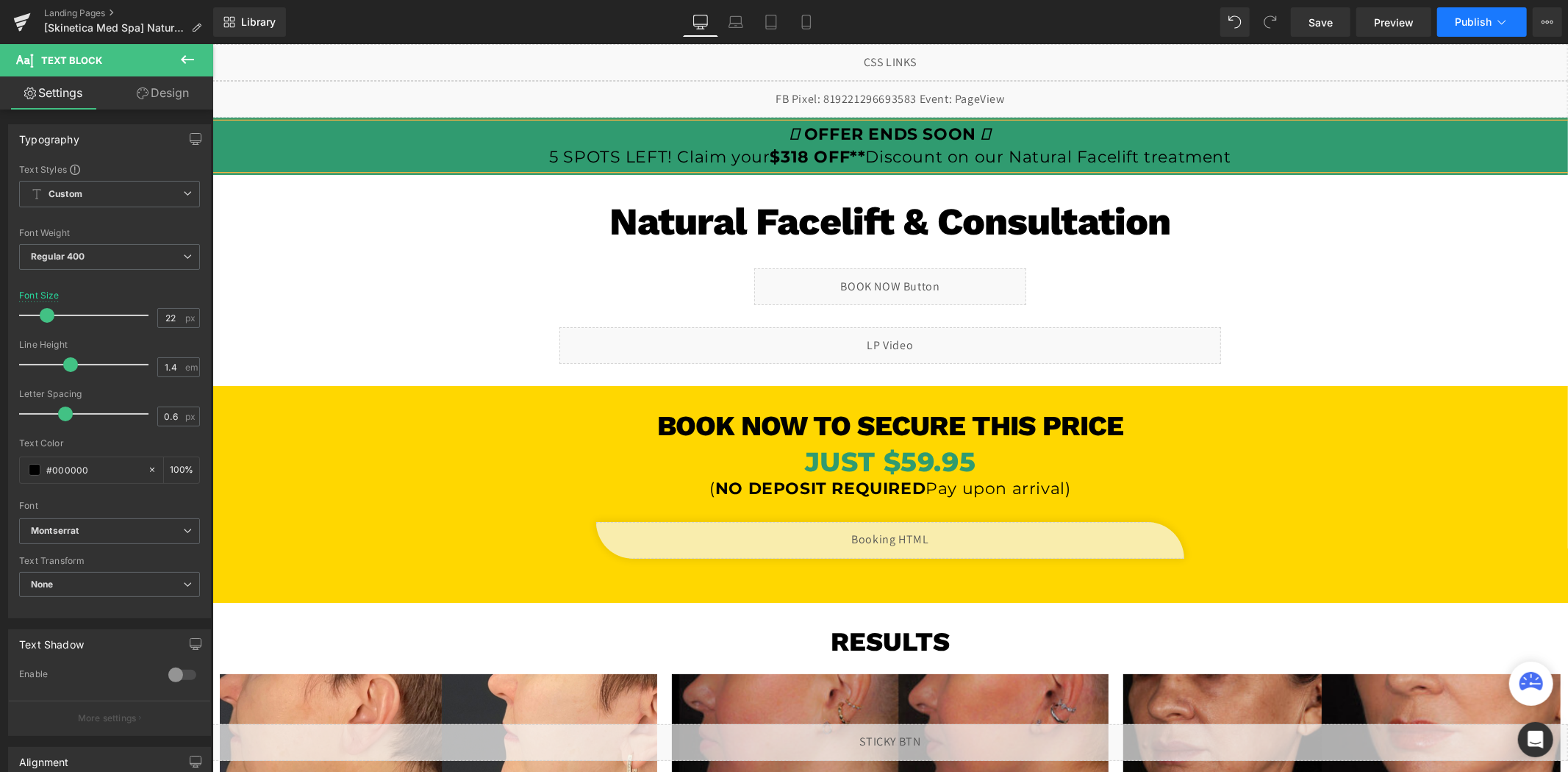
click at [1466, 22] on span "Publish" at bounding box center [1473, 21] width 37 height 11
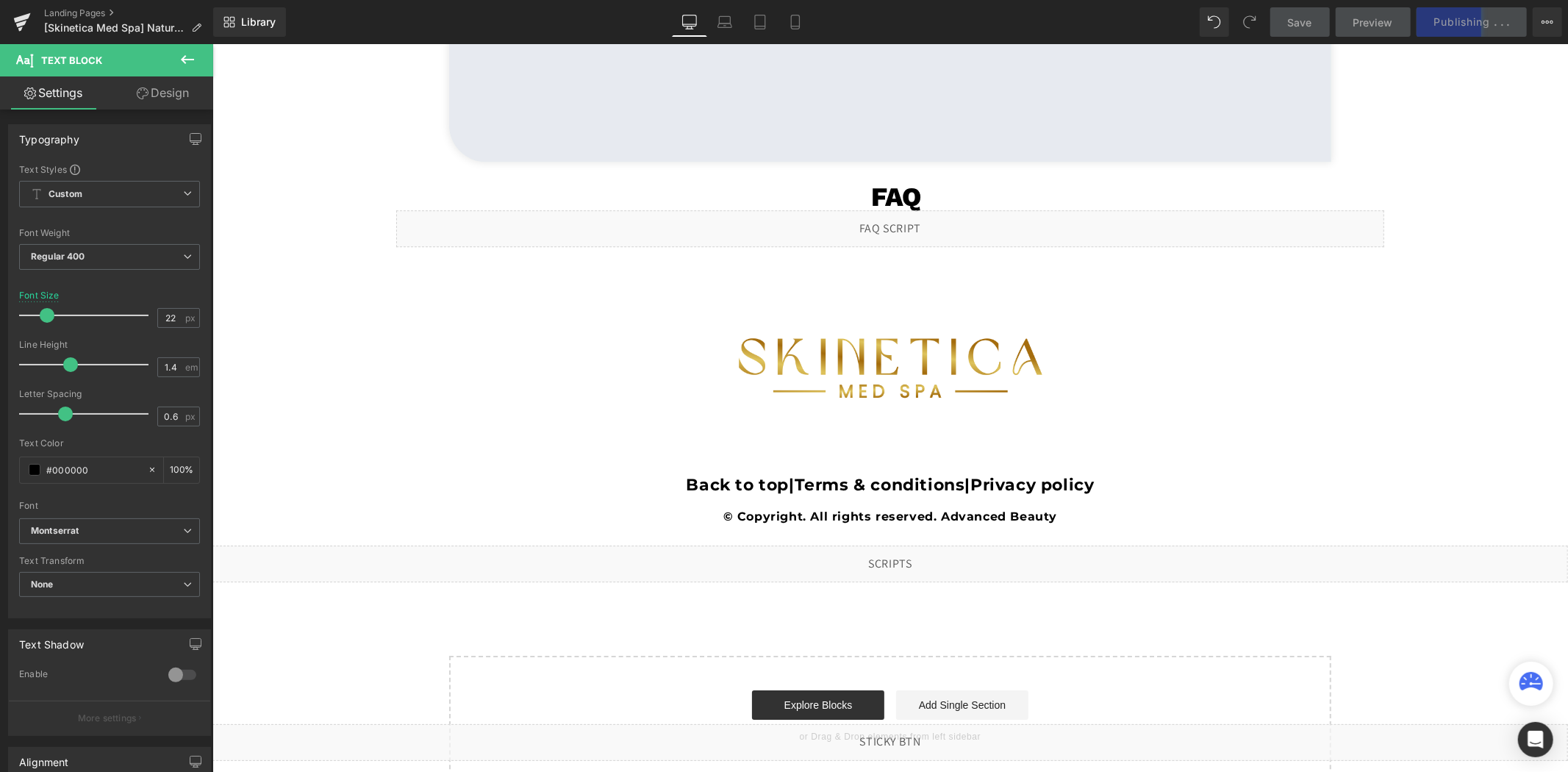
scroll to position [3539, 0]
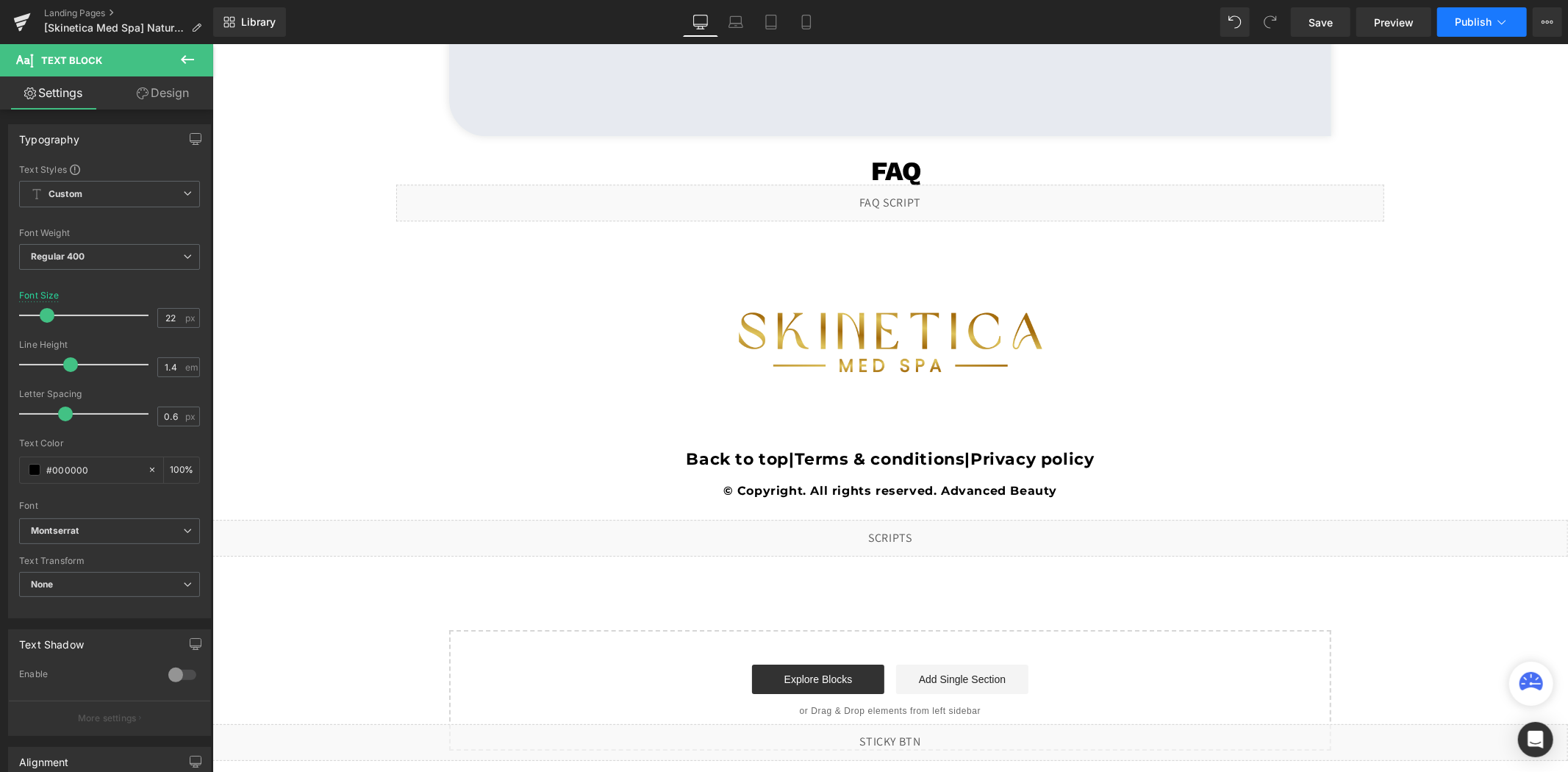
click at [1469, 22] on span "Publish" at bounding box center [1473, 21] width 37 height 11
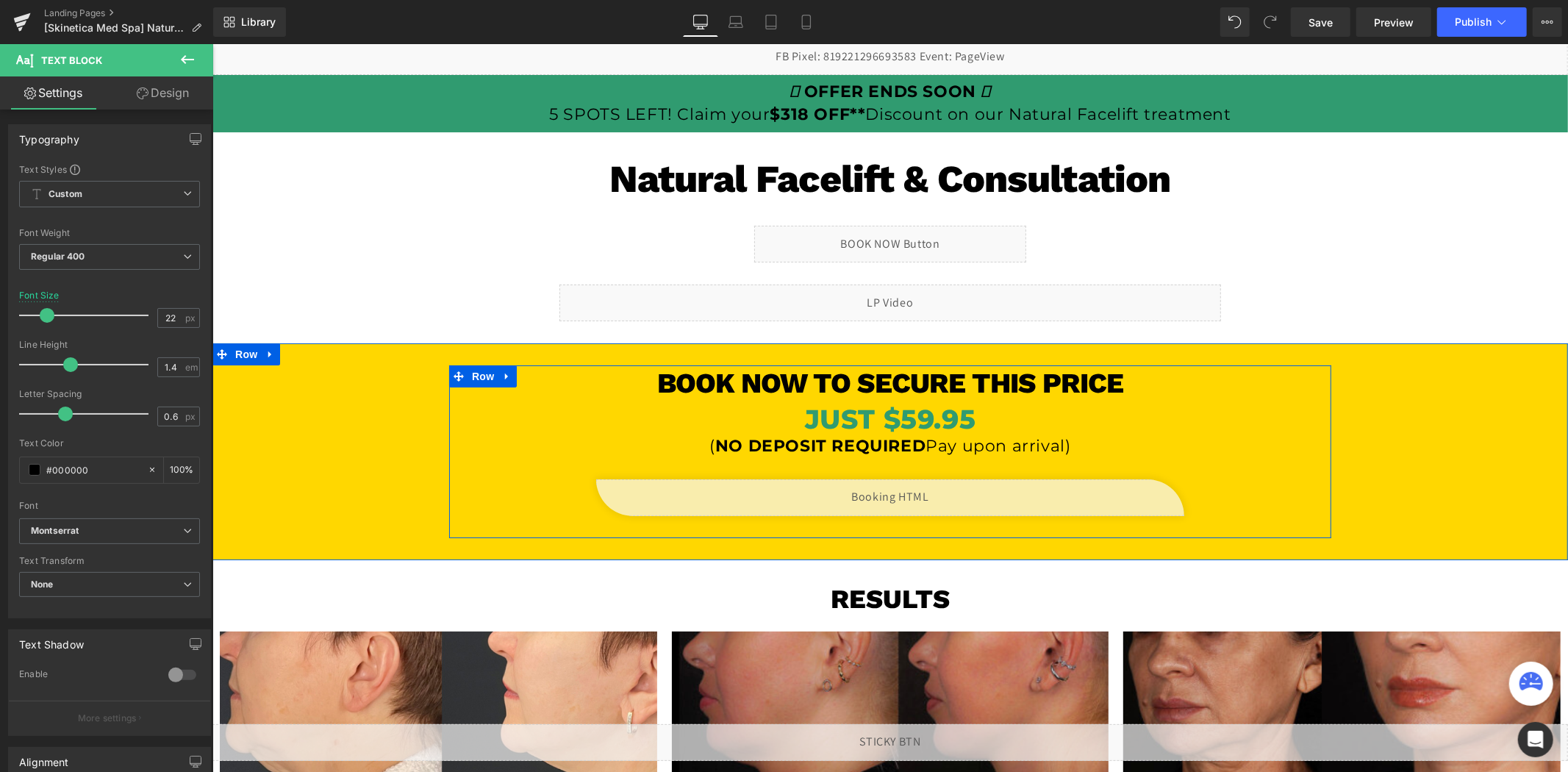
scroll to position [81, 0]
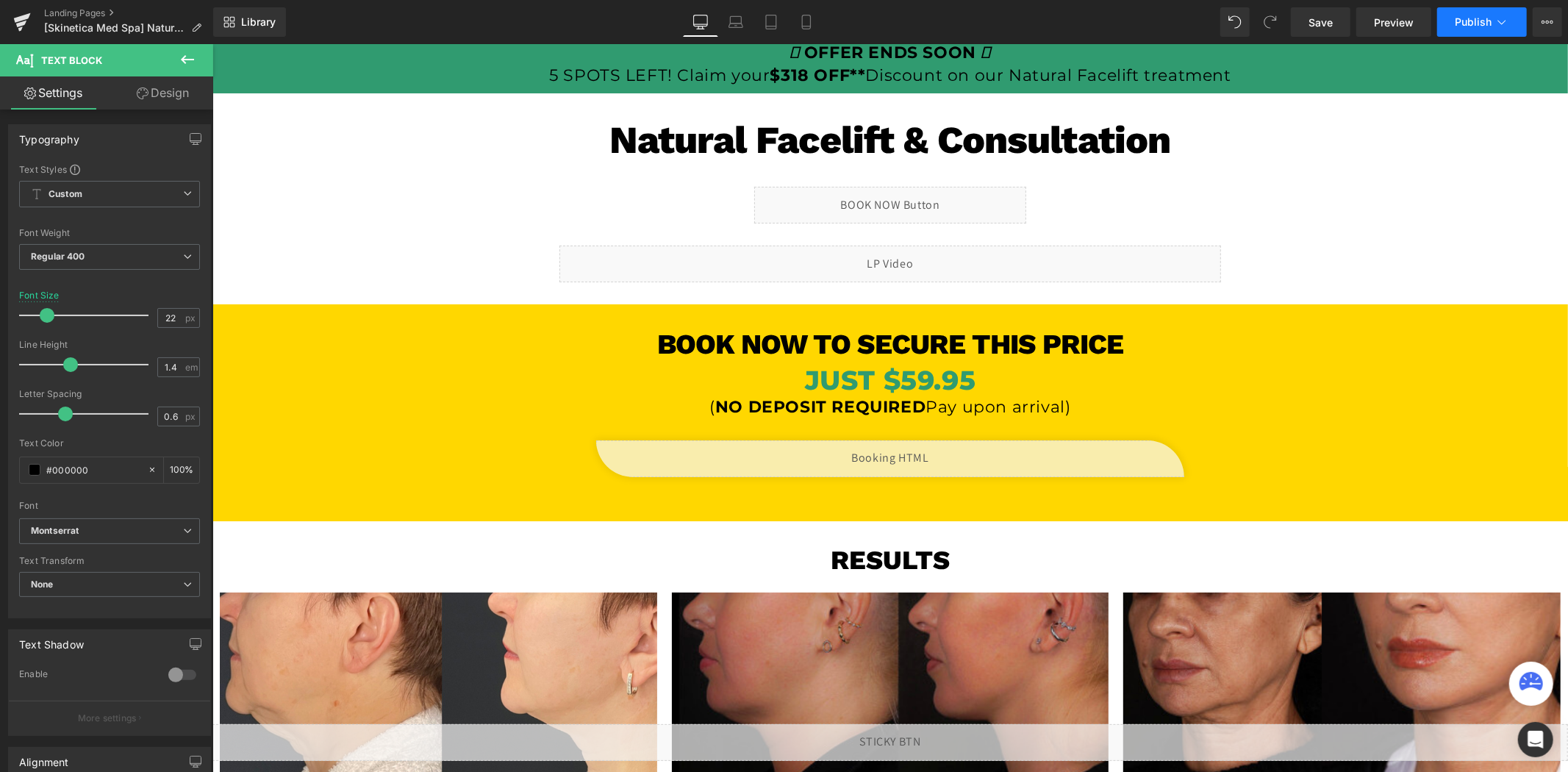
click at [1482, 27] on span "Publish" at bounding box center [1473, 21] width 37 height 11
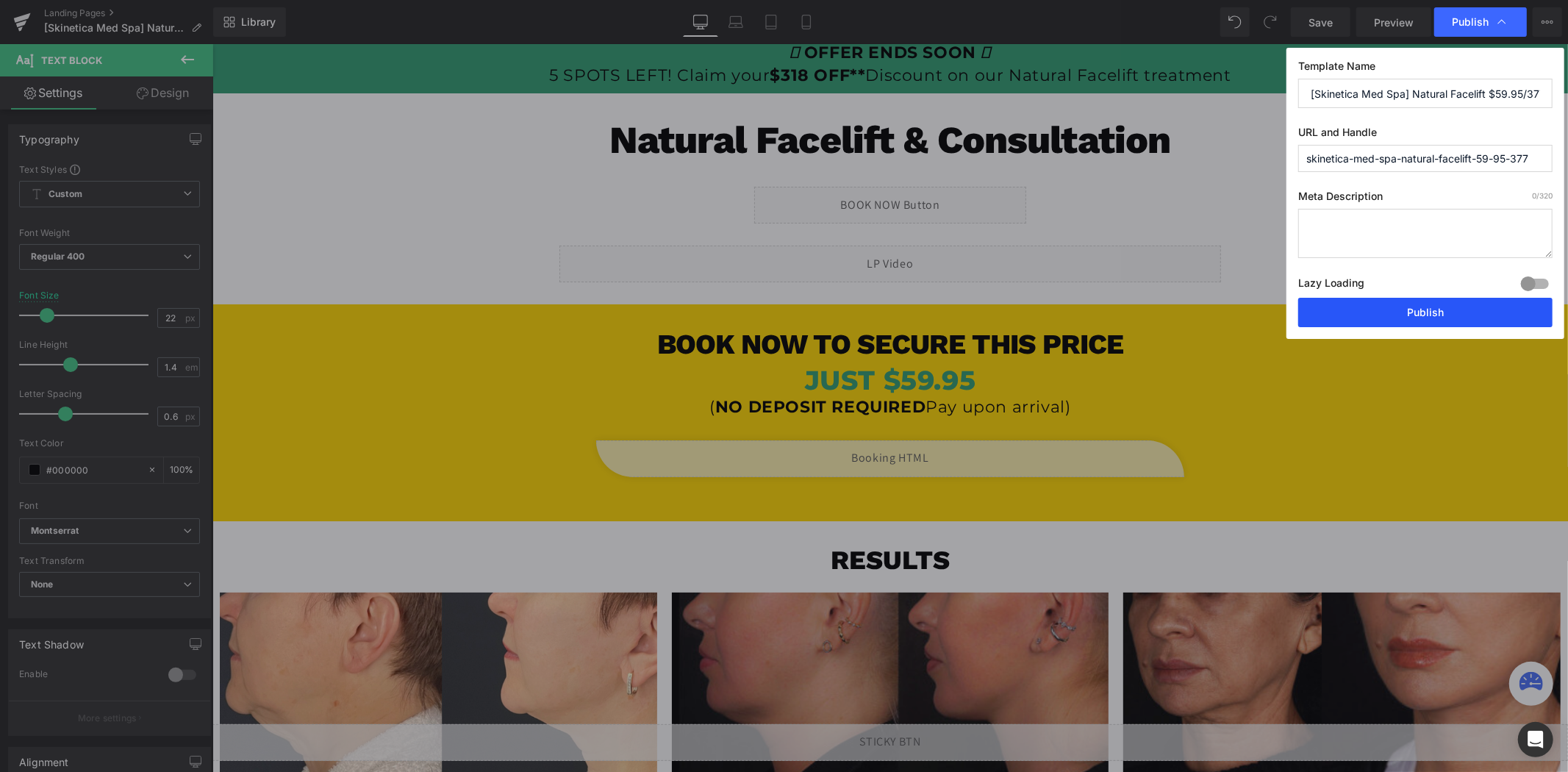
click at [0, 0] on button "Publish" at bounding box center [0, 0] width 0 height 0
